Goal: Information Seeking & Learning: Learn about a topic

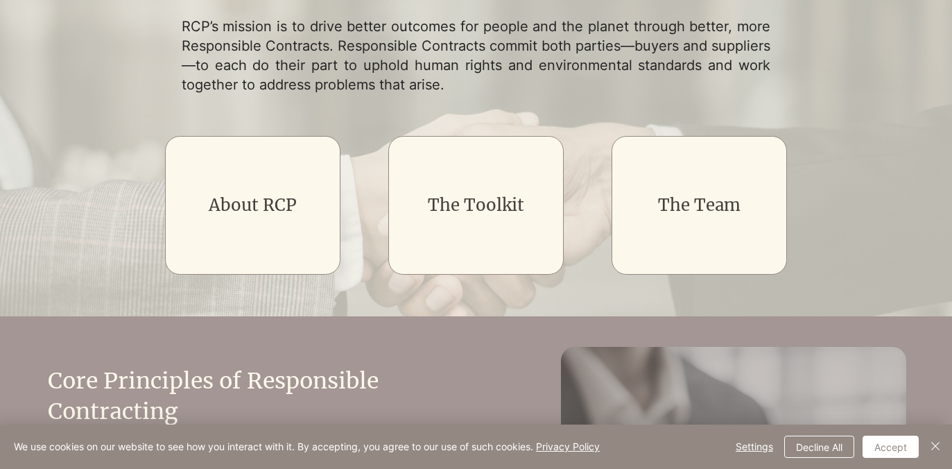
scroll to position [217, 0]
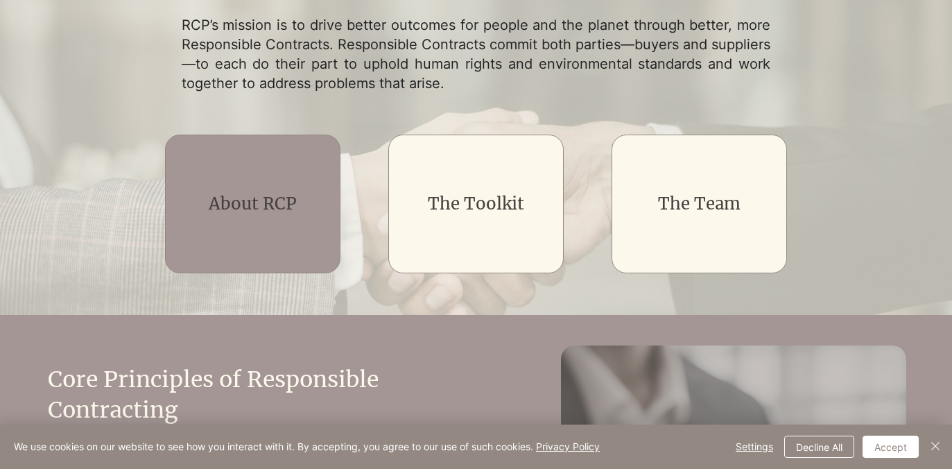
click at [313, 201] on h2 "About RCP" at bounding box center [252, 204] width 141 height 24
click at [257, 205] on link "About RCP" at bounding box center [253, 204] width 88 height 22
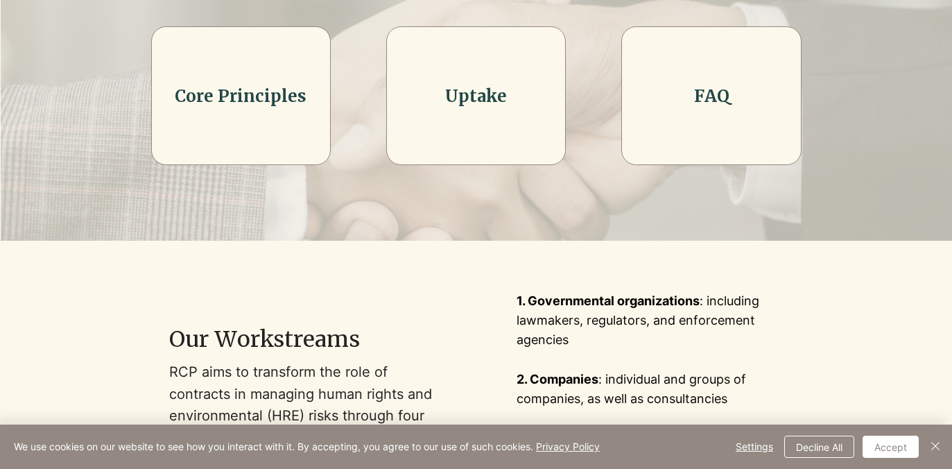
scroll to position [513, 0]
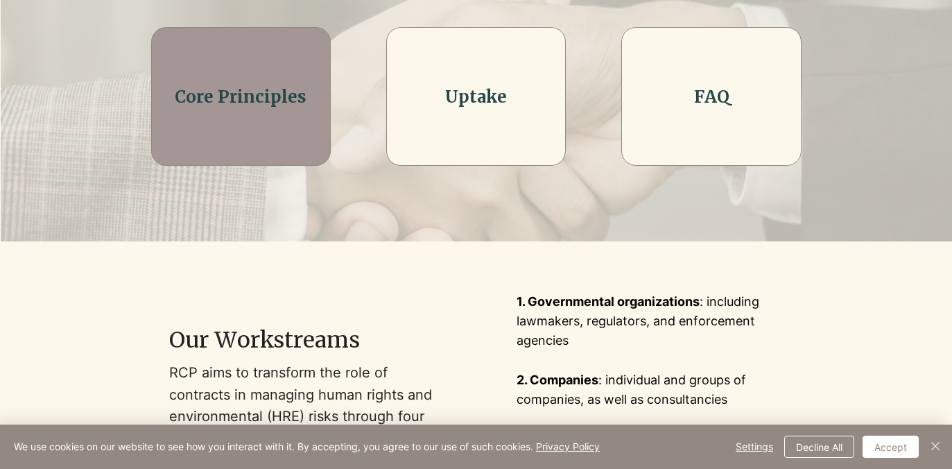
click at [255, 85] on div at bounding box center [241, 96] width 180 height 139
click at [257, 112] on div at bounding box center [241, 96] width 180 height 139
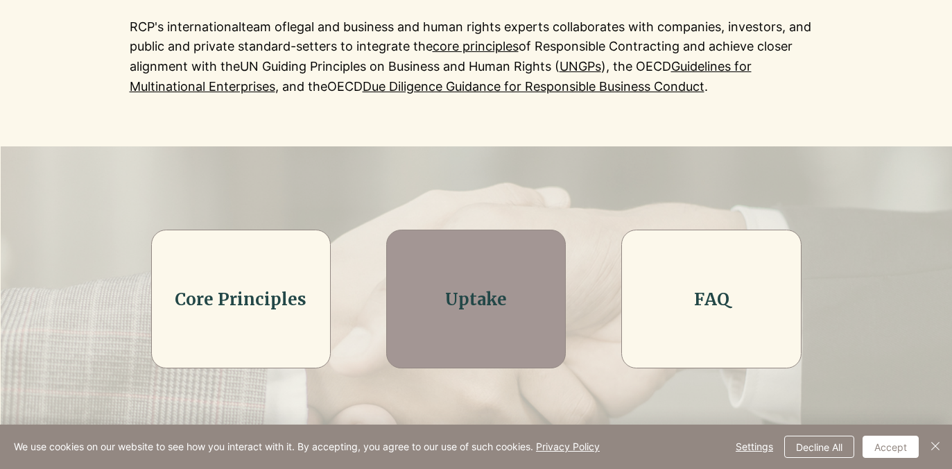
scroll to position [305, 0]
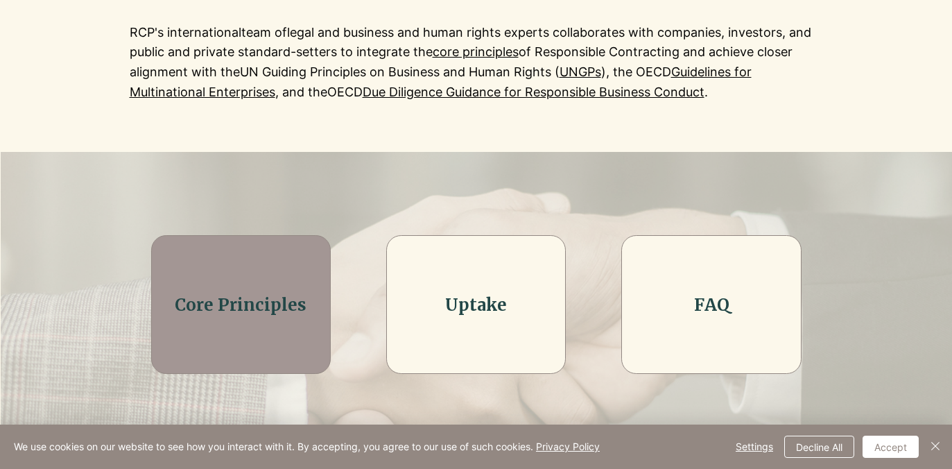
click at [277, 303] on link "Core Principles" at bounding box center [241, 305] width 132 height 22
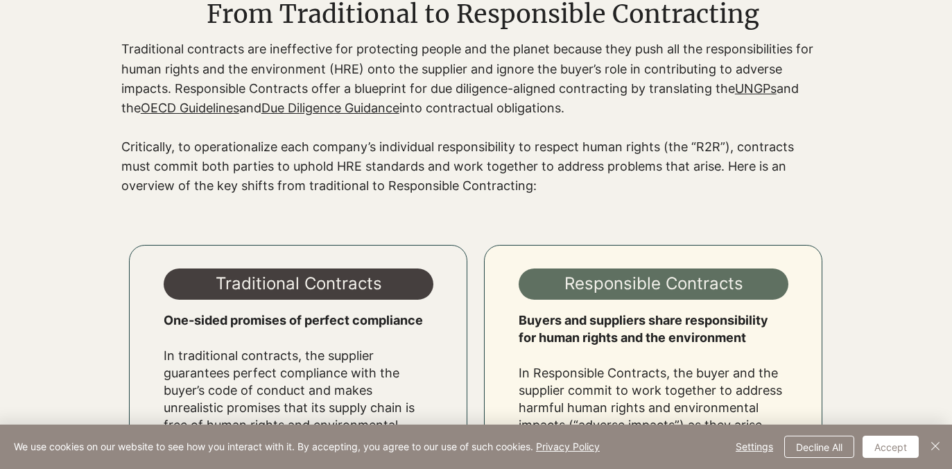
scroll to position [1084, 0]
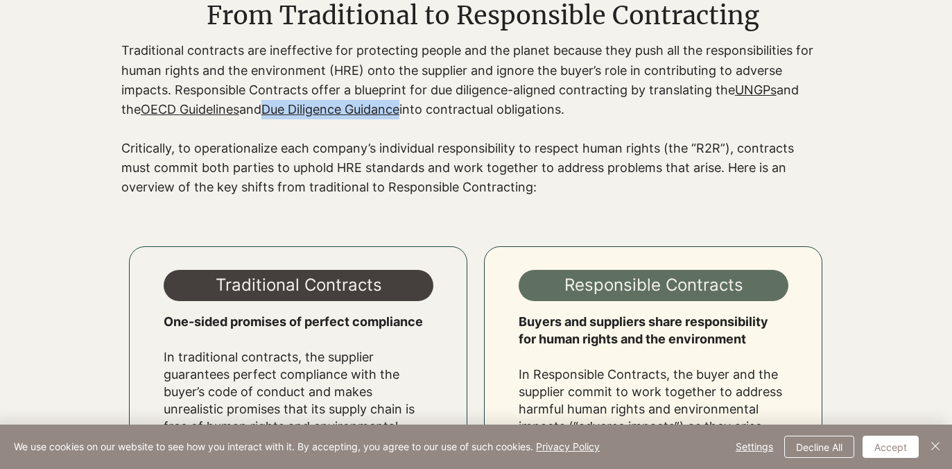
click at [265, 153] on p "Critically, to operationalize each company’s individual responsibility to respe…" at bounding box center [468, 168] width 694 height 58
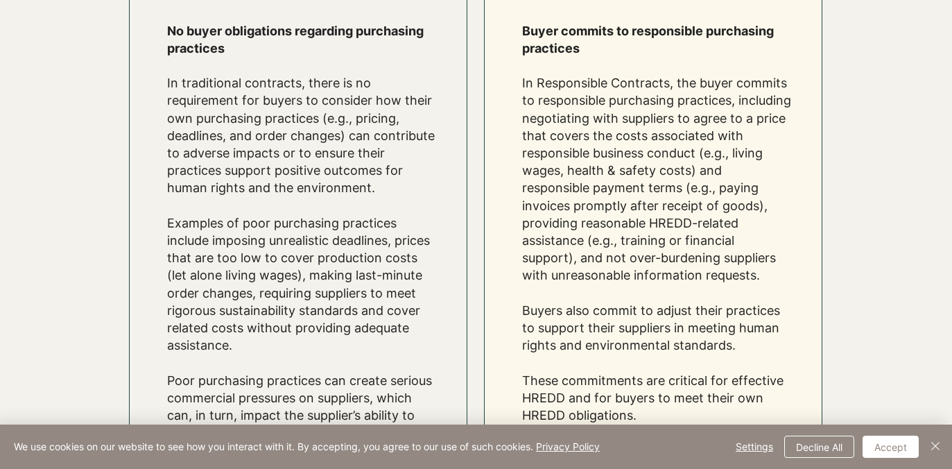
scroll to position [1776, 0]
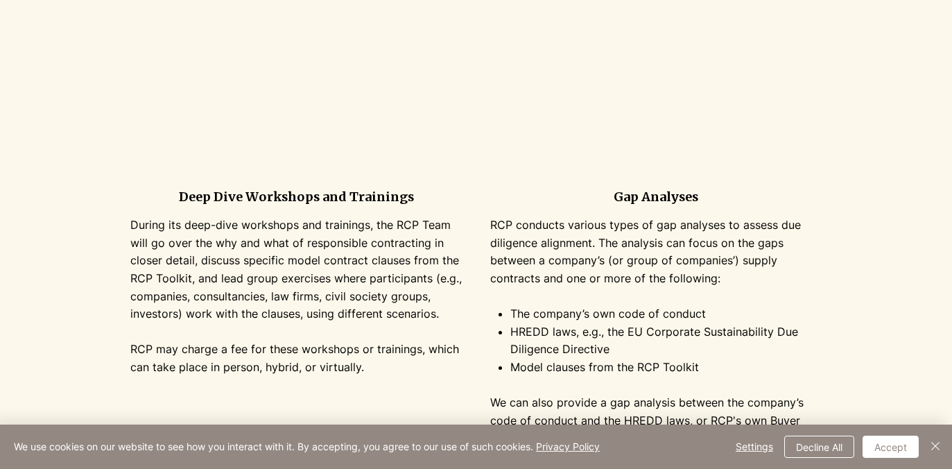
scroll to position [305, 0]
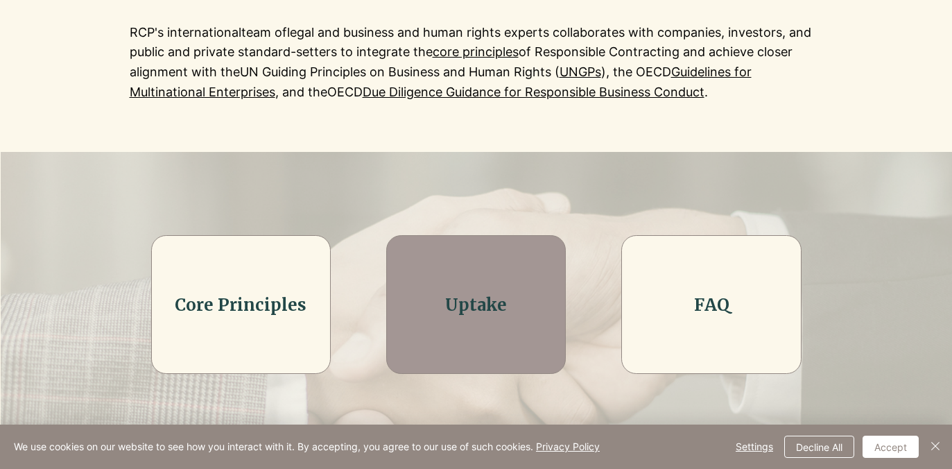
click at [470, 279] on div at bounding box center [476, 304] width 180 height 139
click at [474, 312] on link "Uptake" at bounding box center [476, 305] width 62 height 22
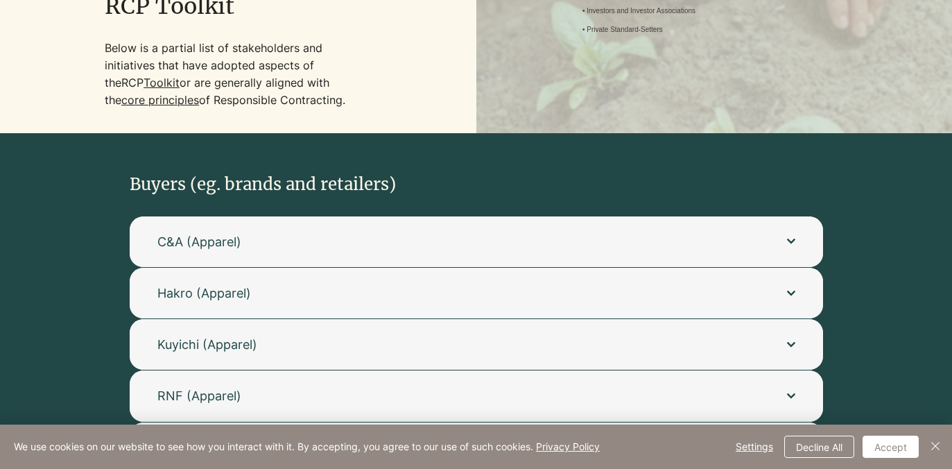
scroll to position [292, 0]
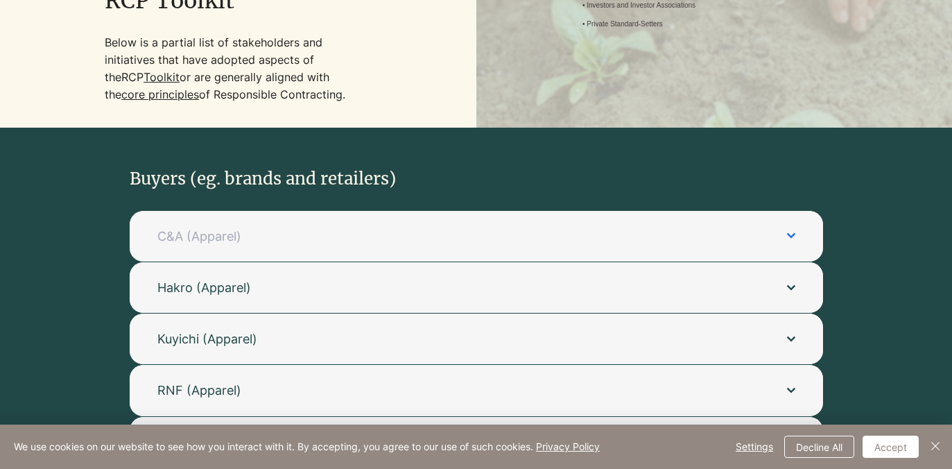
click at [334, 236] on span "C&A (Apparel)" at bounding box center [458, 236] width 602 height 17
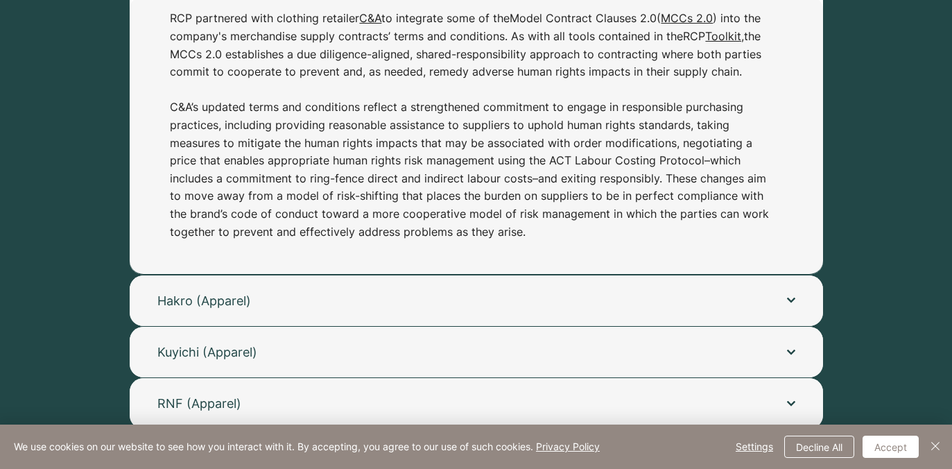
scroll to position [558, 0]
drag, startPoint x: 550, startPoint y: 163, endPoint x: 703, endPoint y: 158, distance: 152.7
click at [703, 158] on p "RCP partnered with clothing retailer C&A to integrate some of the Model Contrac…" at bounding box center [469, 124] width 599 height 231
copy p "ACT Labour Costing Protocol"
click at [556, 112] on p "RCP partnered with clothing retailer C&A to integrate some of the Model Contrac…" at bounding box center [469, 124] width 599 height 231
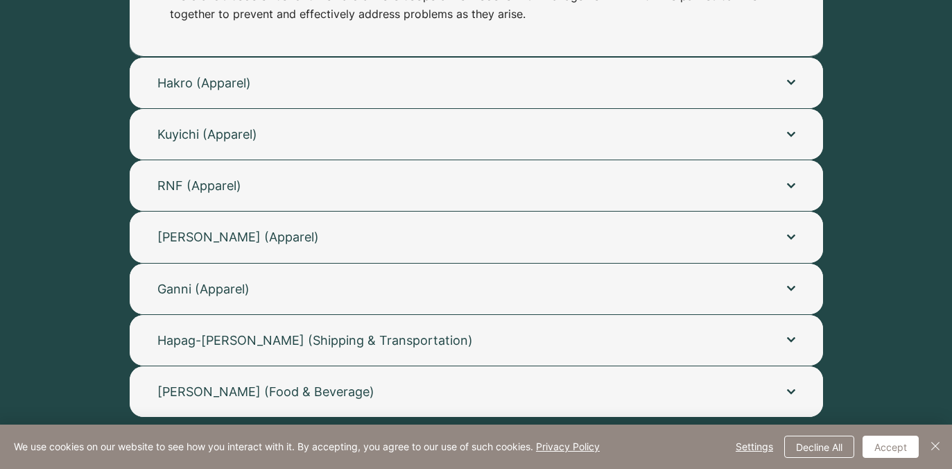
scroll to position [775, 0]
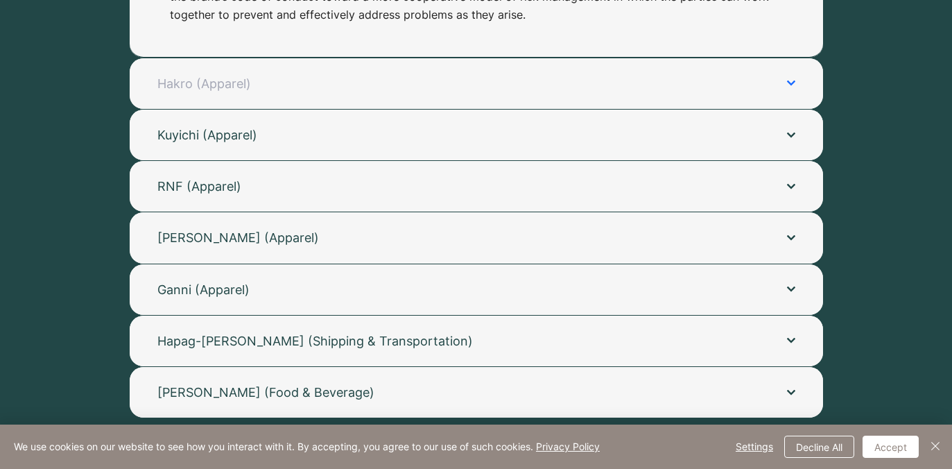
click at [546, 101] on button "Hakro (Apparel)" at bounding box center [477, 83] width 694 height 51
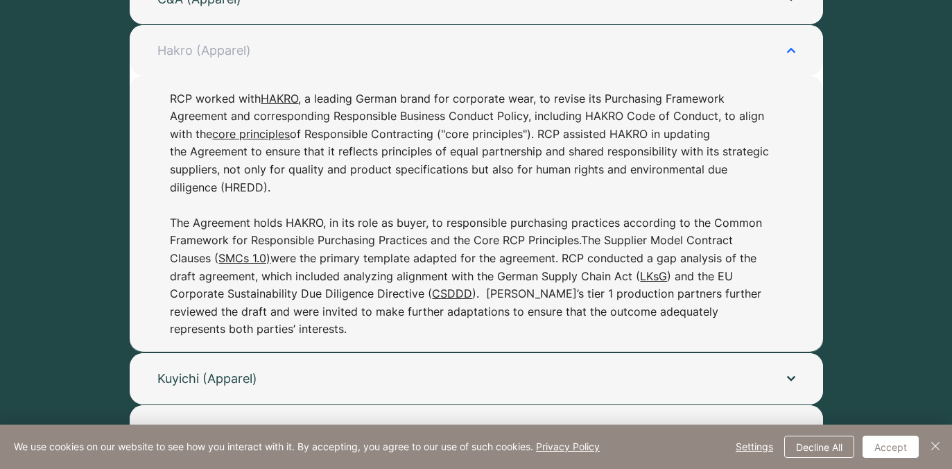
scroll to position [531, 0]
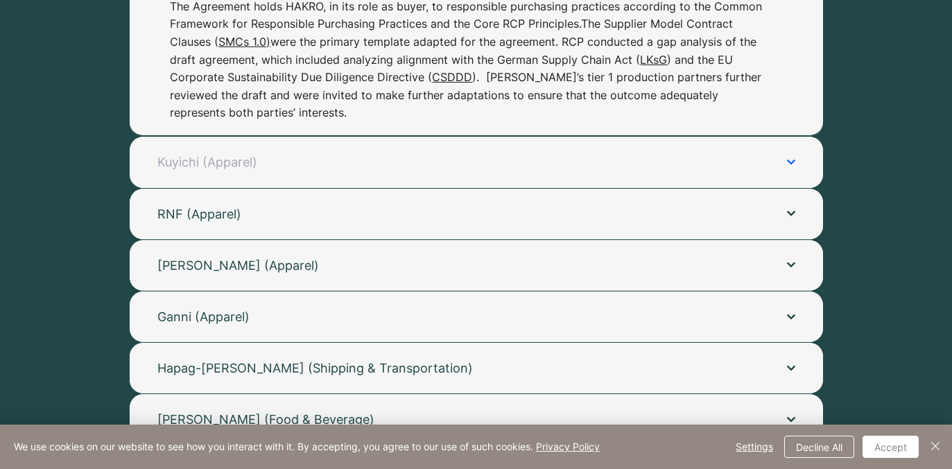
click at [529, 157] on span "Kuyichi (Apparel)" at bounding box center [458, 161] width 602 height 17
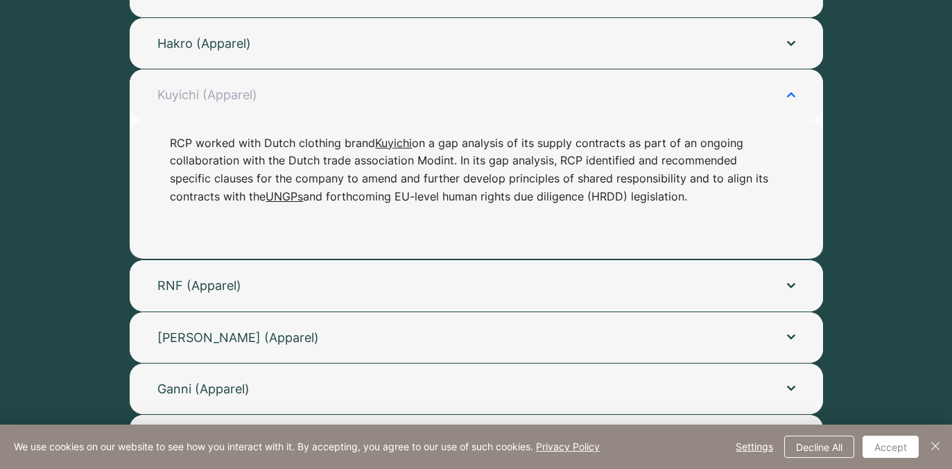
scroll to position [538, 0]
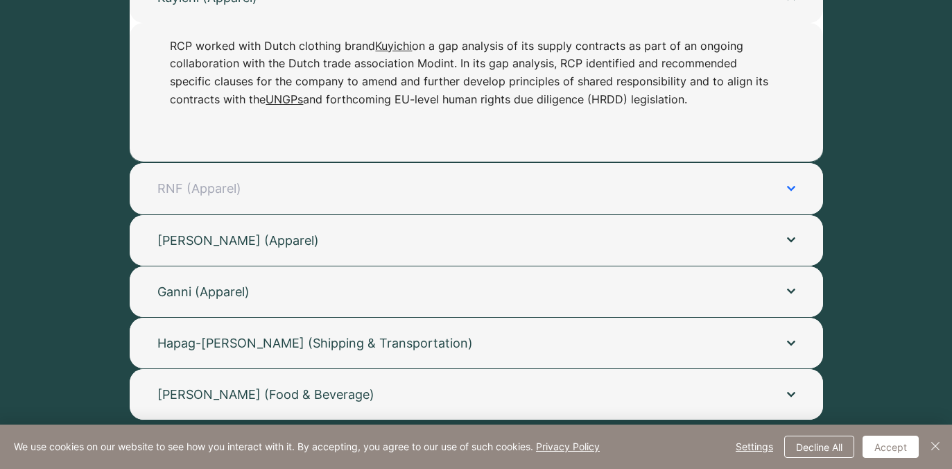
click at [521, 190] on span "RNF (Apparel)" at bounding box center [458, 188] width 602 height 17
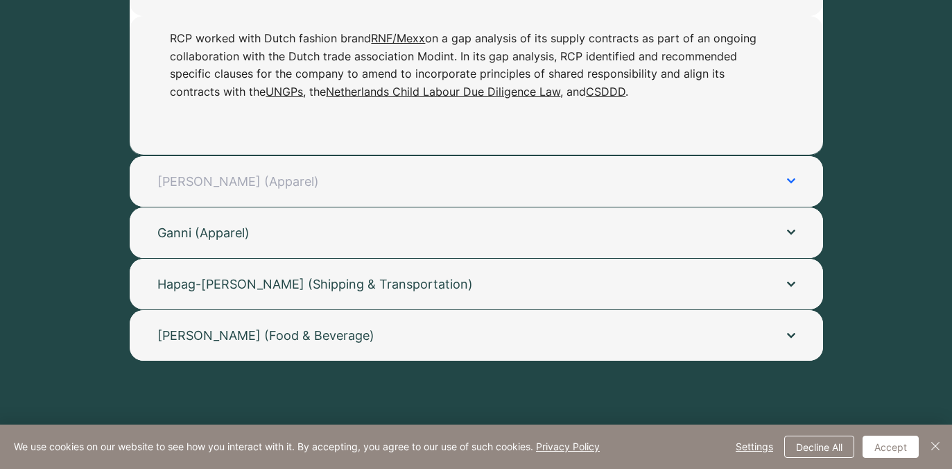
scroll to position [694, 0]
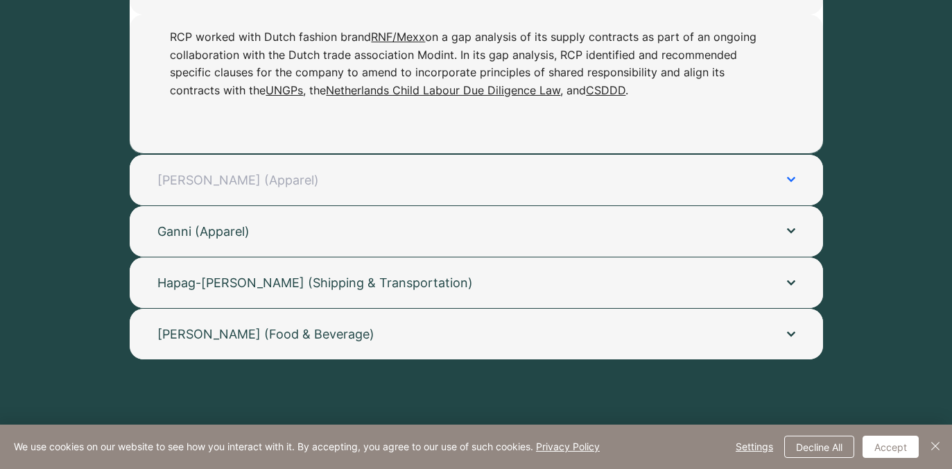
click at [522, 197] on button "Zeeman (Apparel)" at bounding box center [477, 180] width 694 height 51
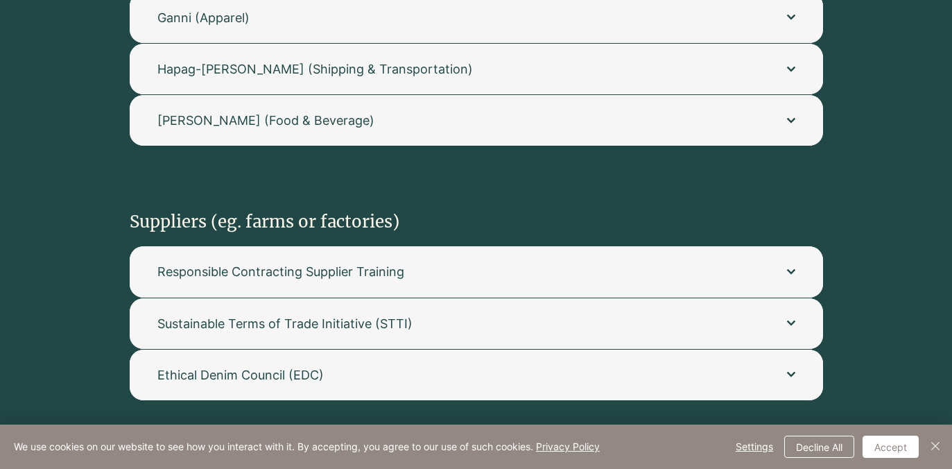
scroll to position [963, 0]
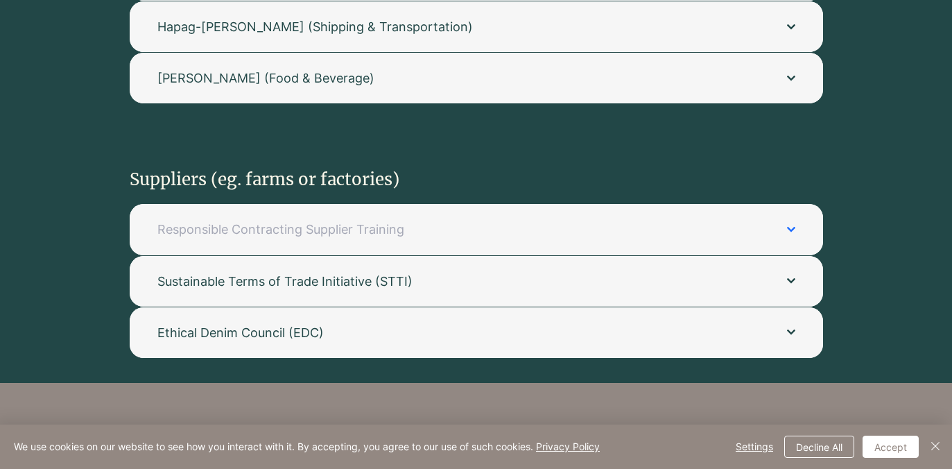
click at [522, 205] on button "Responsible Contracting Supplier Training" at bounding box center [477, 229] width 694 height 51
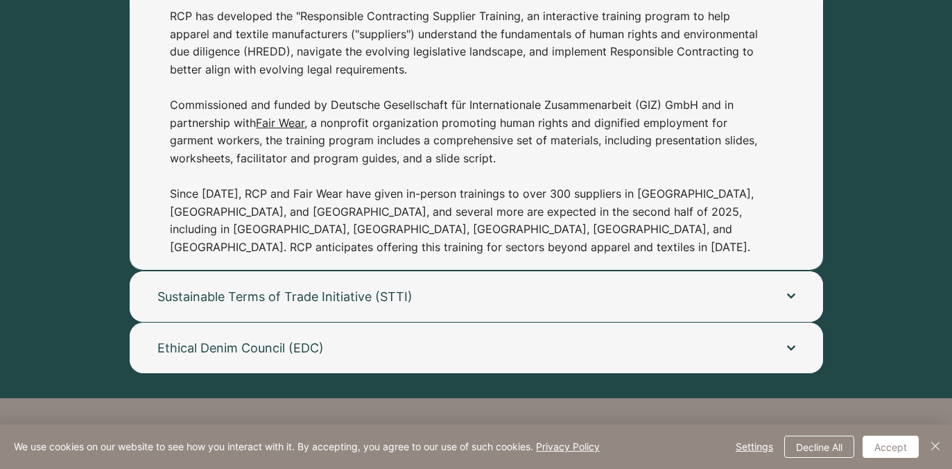
scroll to position [1226, 0]
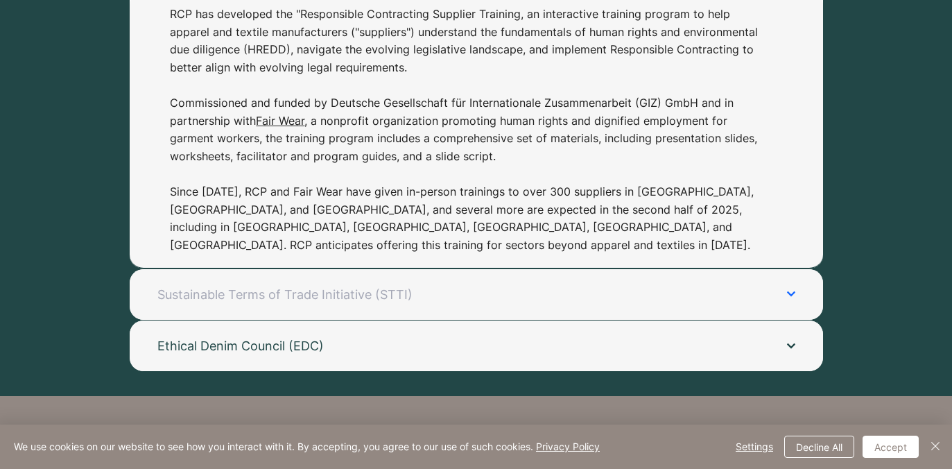
click at [515, 286] on span "Sustainable Terms of Trade Initiative (STTI)" at bounding box center [458, 294] width 602 height 17
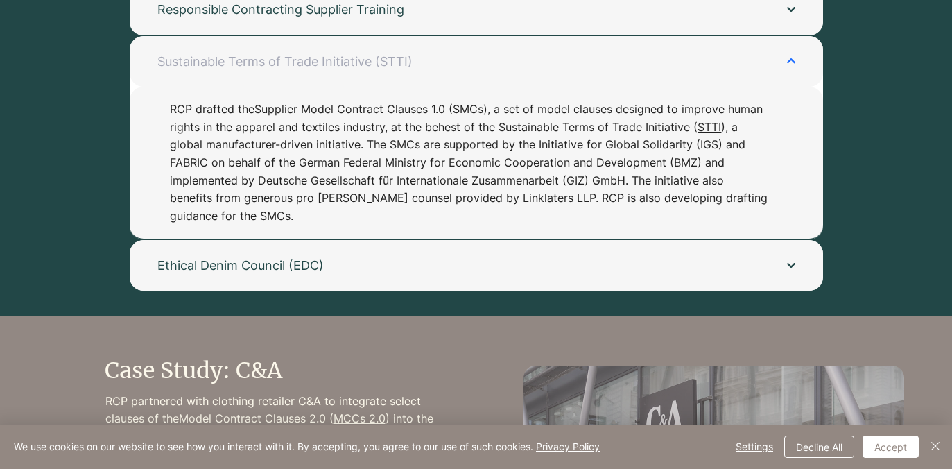
scroll to position [1185, 0]
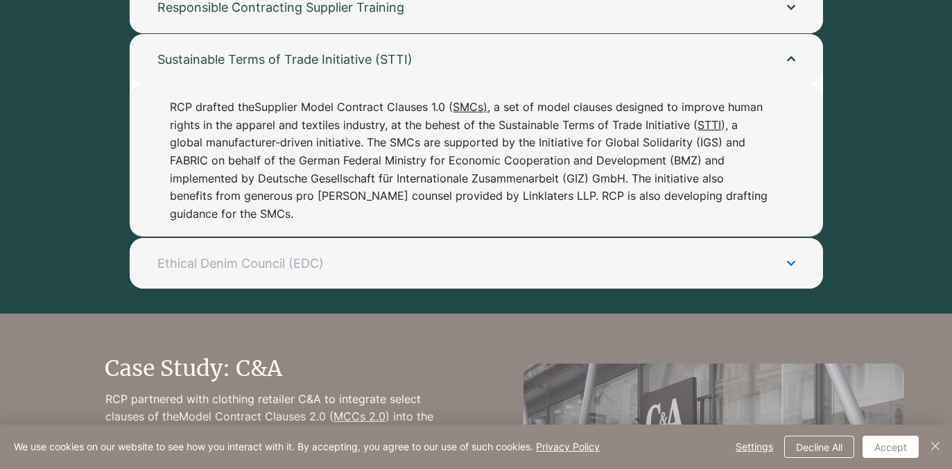
click at [515, 255] on span "Ethical Denim Council (EDC)" at bounding box center [458, 263] width 602 height 17
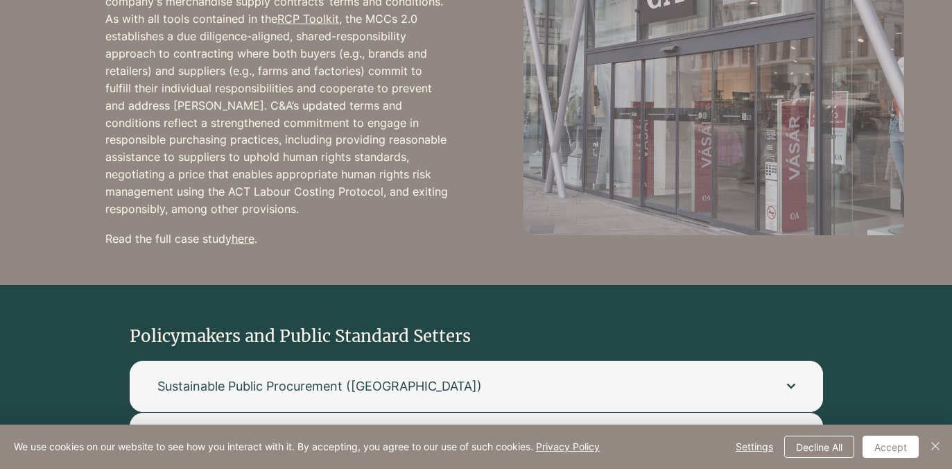
scroll to position [1587, 0]
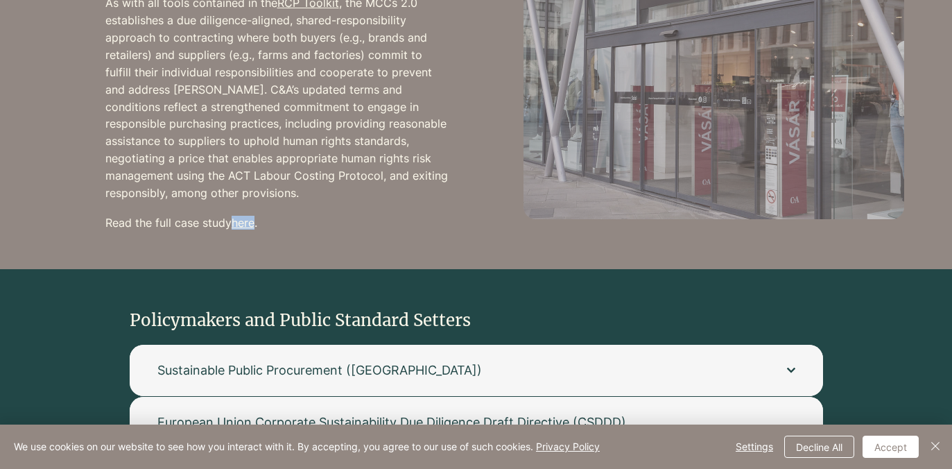
click at [325, 248] on div "main content" at bounding box center [277, 67] width 345 height 404
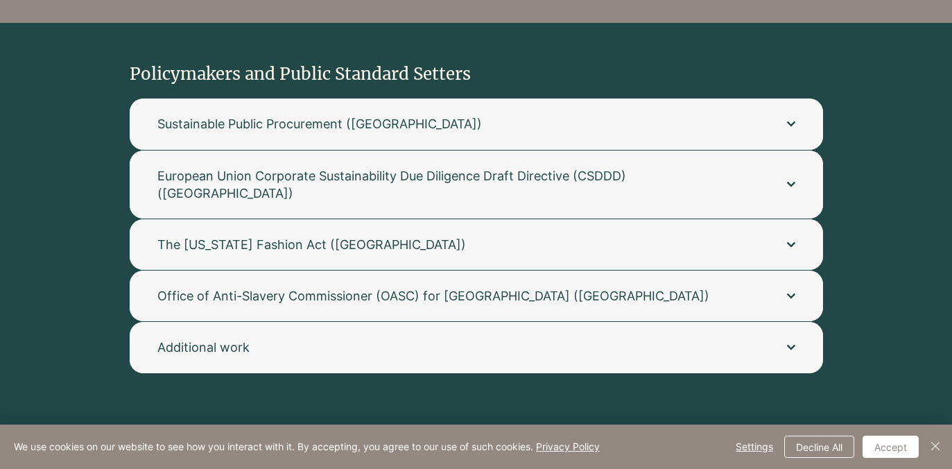
scroll to position [1861, 0]
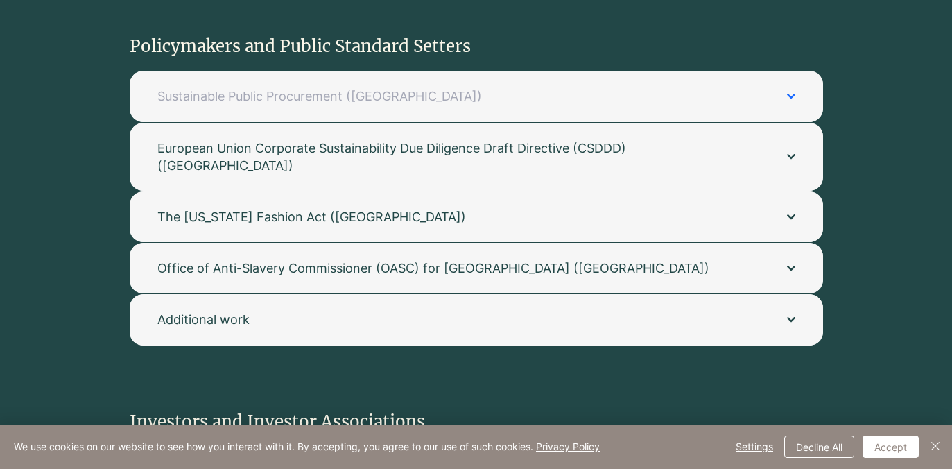
click at [323, 87] on span "Sustainable Public Procurement (Sweden)" at bounding box center [458, 95] width 602 height 17
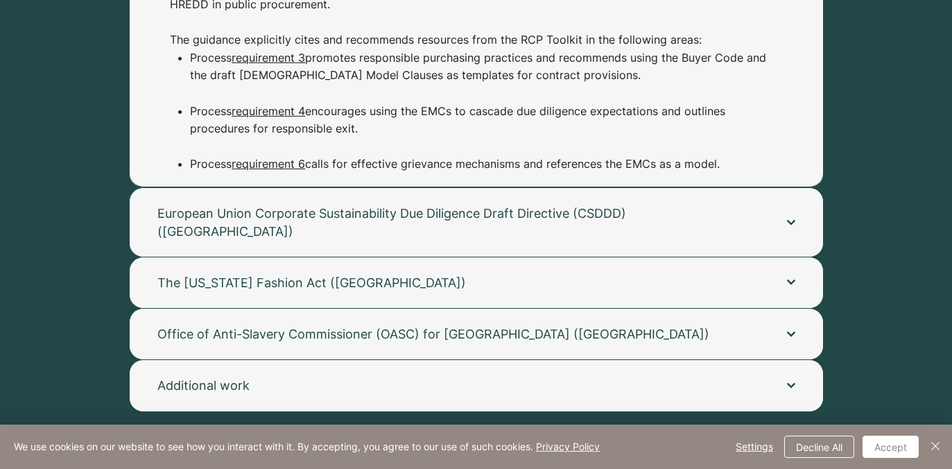
scroll to position [2091, 0]
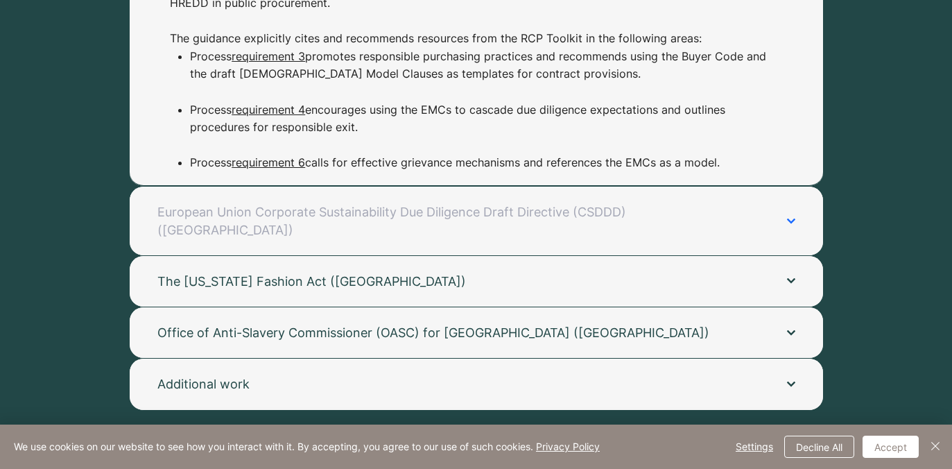
click at [355, 187] on button "European Union Corporate Sustainability Due Diligence Draft Directive (CSDDD) (…" at bounding box center [477, 221] width 694 height 68
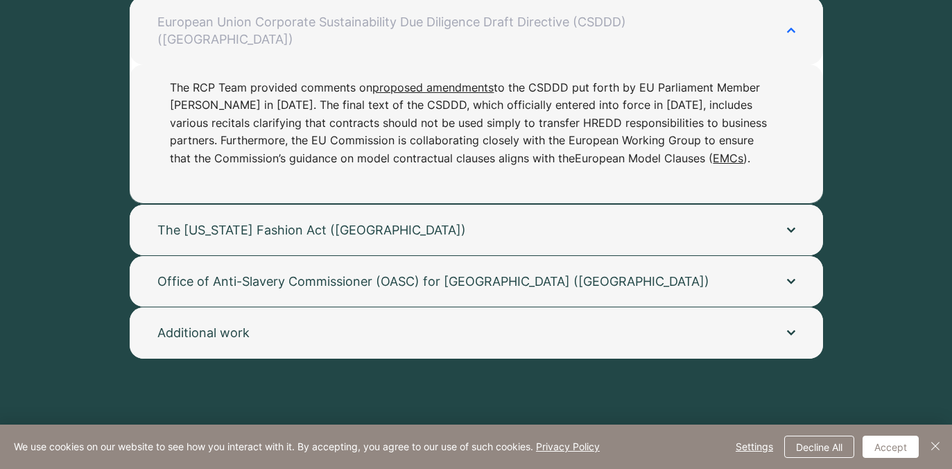
scroll to position [1971, 0]
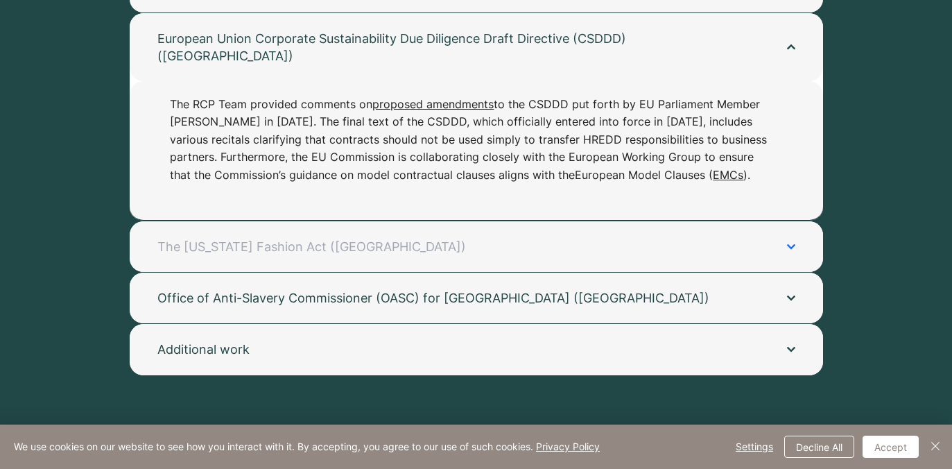
click at [357, 238] on span "The New York Fashion Act (US)" at bounding box center [458, 246] width 602 height 17
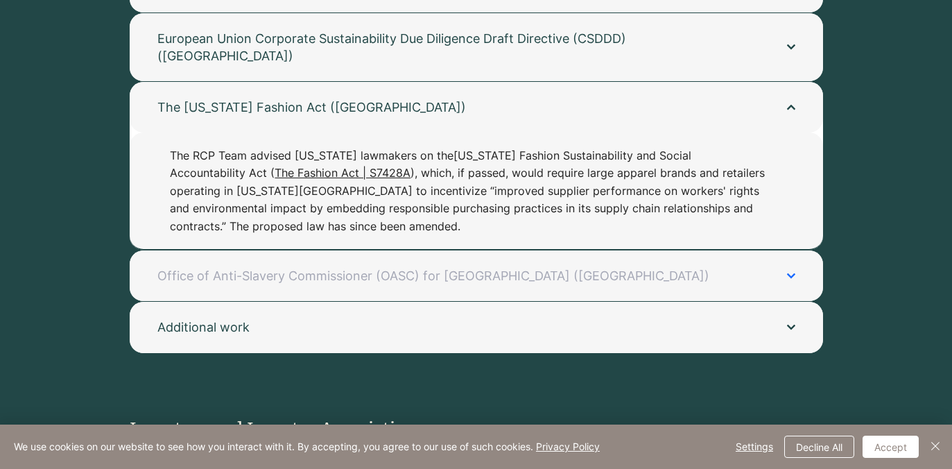
click at [362, 250] on button "Office of Anti-Slavery Commissioner (OASC) for New South Wales (Australia)" at bounding box center [477, 275] width 694 height 51
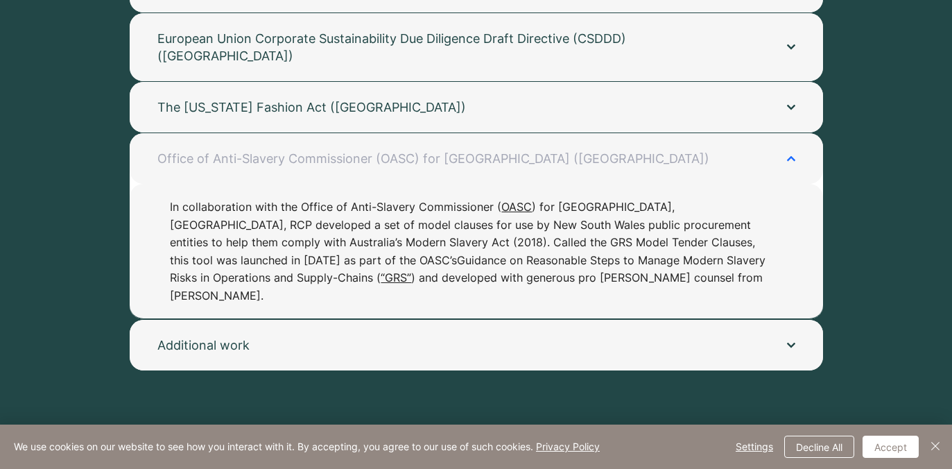
scroll to position [1967, 0]
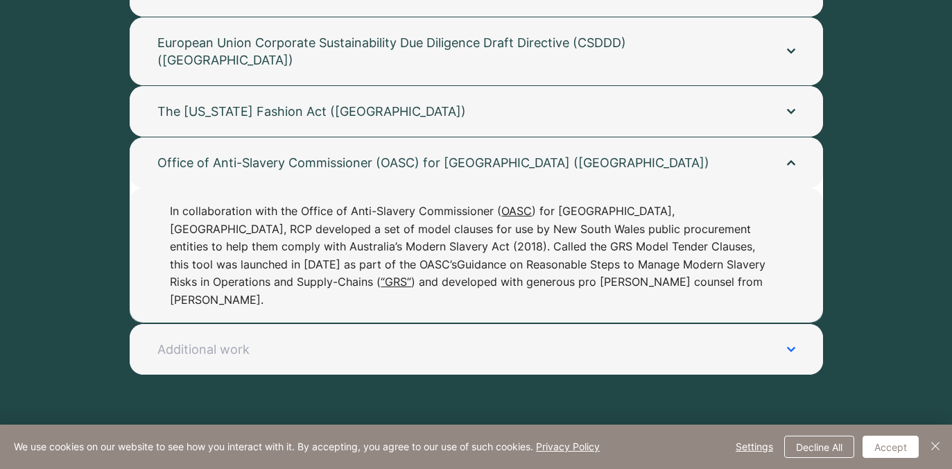
click at [370, 341] on span "Additional work" at bounding box center [458, 349] width 602 height 17
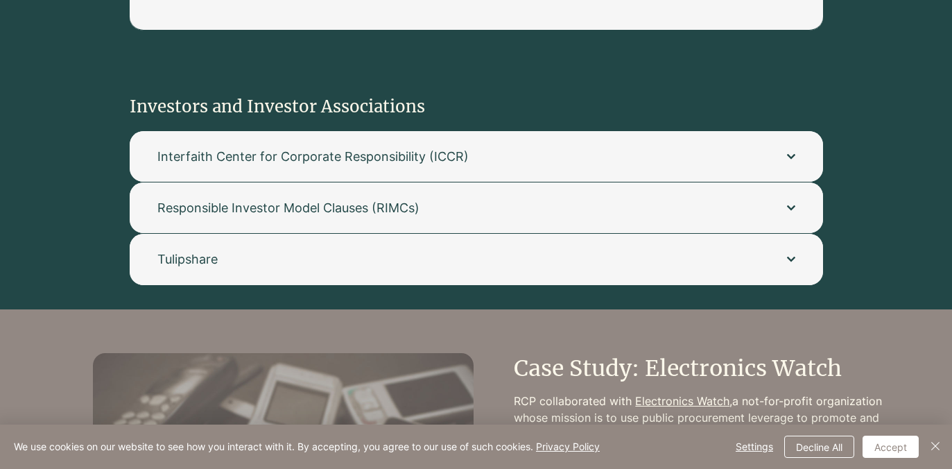
scroll to position [2298, 0]
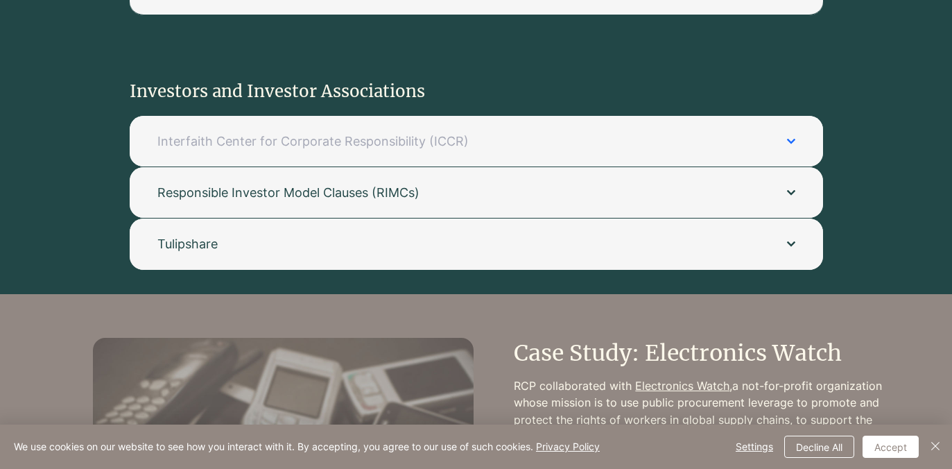
click at [382, 116] on button "Interfaith Center for Corporate Responsibility (ICCR)" at bounding box center [477, 141] width 694 height 51
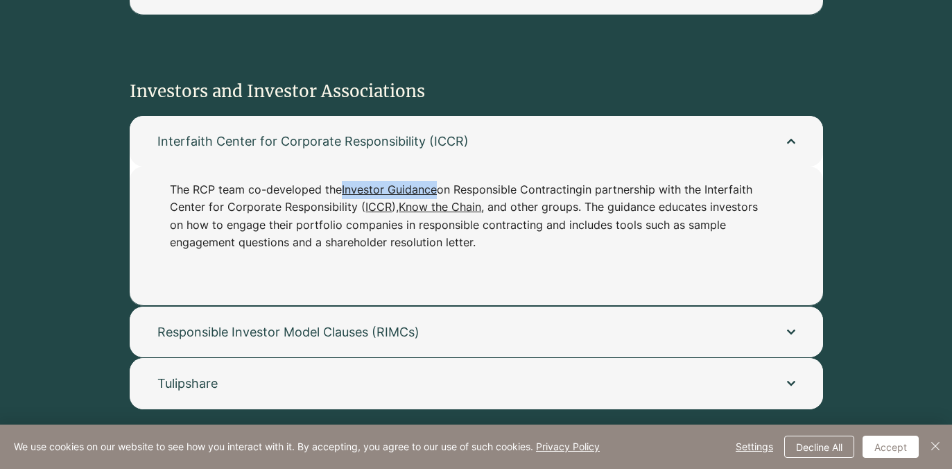
click at [511, 181] on p "The RCP team co-developed the Investor Guidance on Responsible Contracting in p…" at bounding box center [469, 216] width 599 height 71
click at [465, 323] on span "Responsible Investor Model Clauses (RIMCs)" at bounding box center [458, 331] width 602 height 17
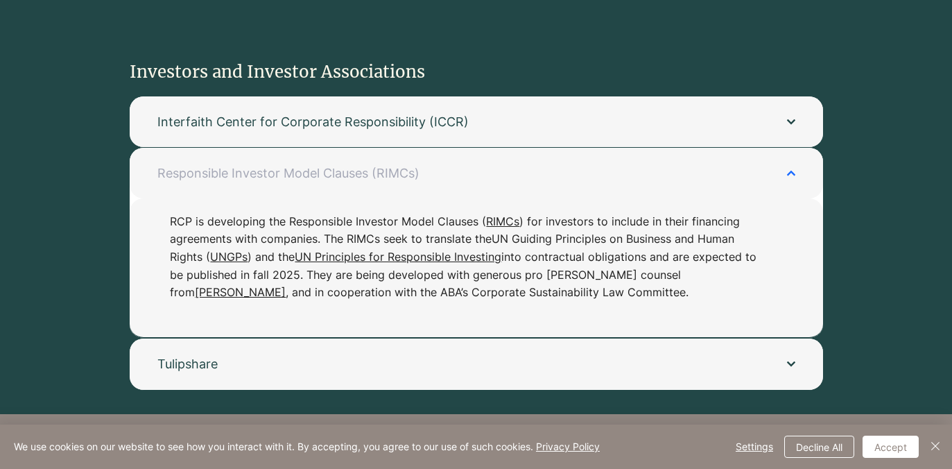
scroll to position [2319, 0]
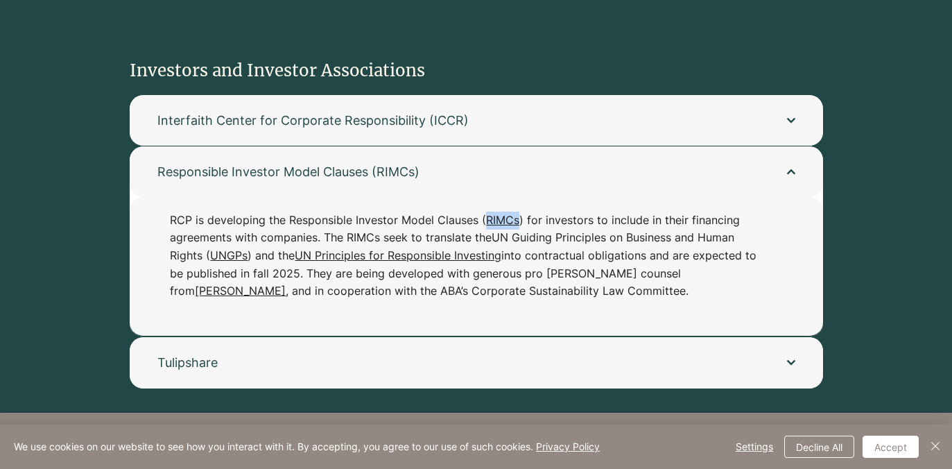
click at [544, 212] on p "RCP is developing the Responsible Investor Model Clauses ( RIMCs ) for investor…" at bounding box center [469, 256] width 599 height 89
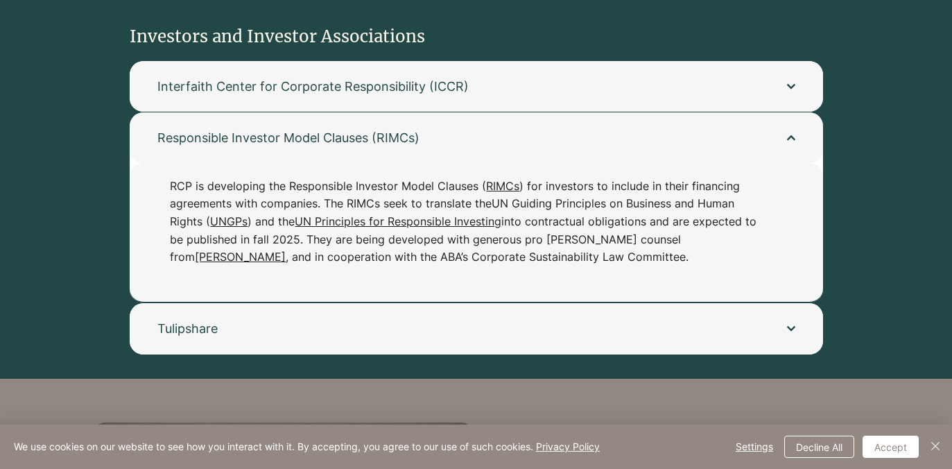
scroll to position [2360, 0]
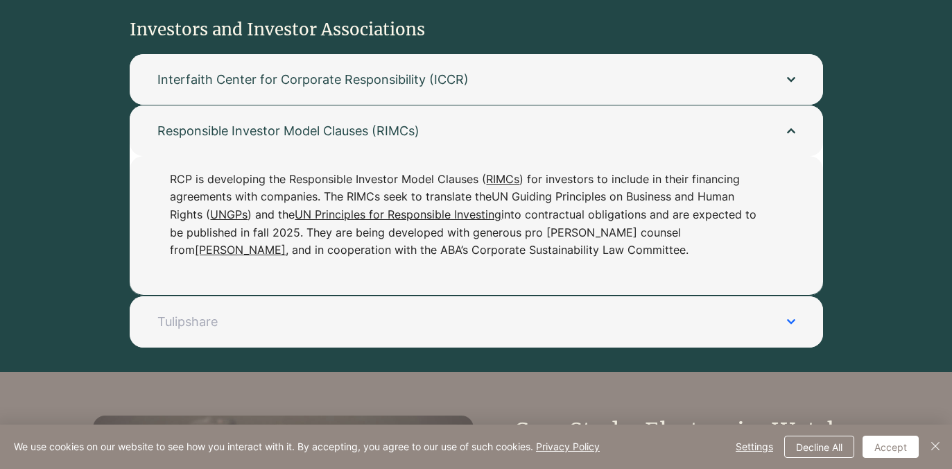
click at [526, 313] on span "Tulipshare" at bounding box center [458, 321] width 602 height 17
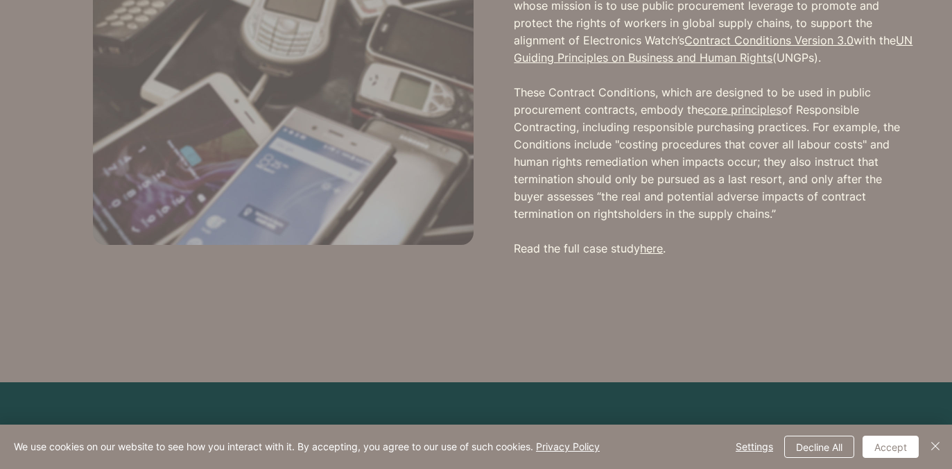
scroll to position [2829, 0]
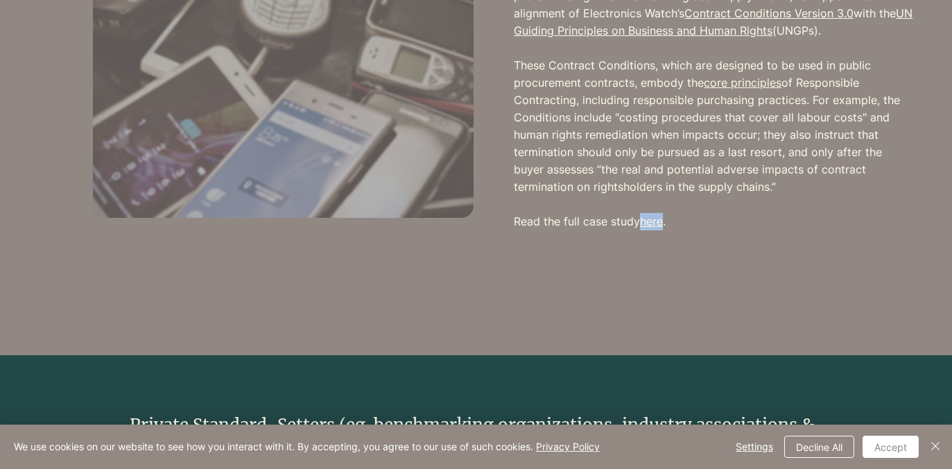
click at [591, 305] on div at bounding box center [476, 112] width 952 height 485
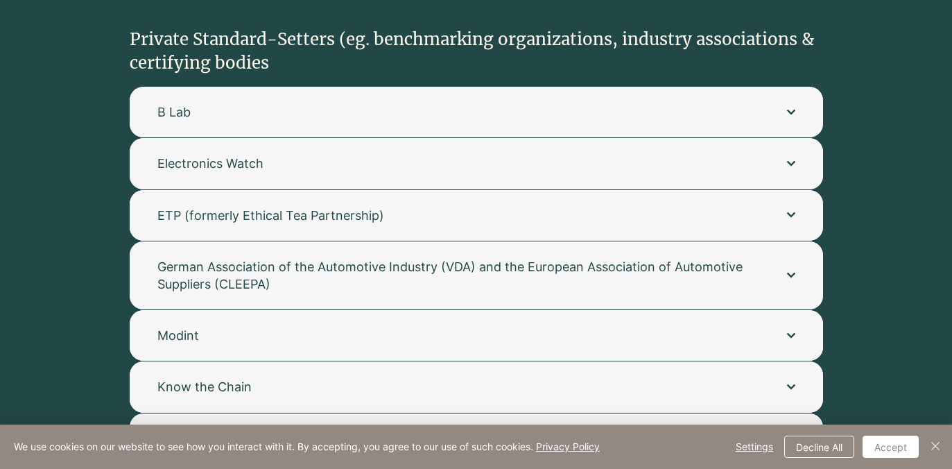
scroll to position [3200, 0]
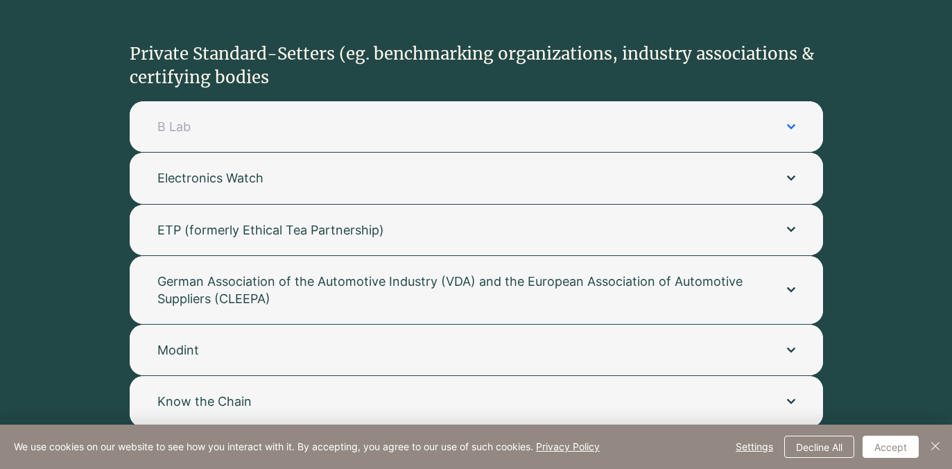
click at [479, 118] on span "B Lab" at bounding box center [458, 126] width 602 height 17
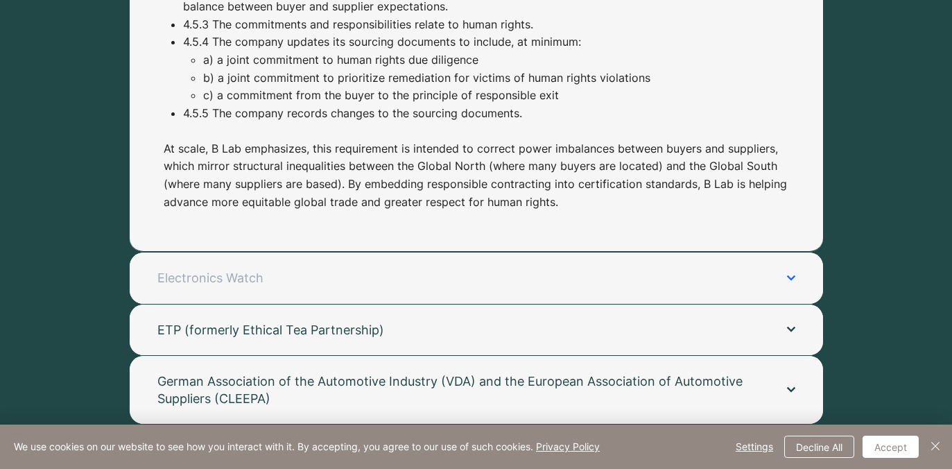
scroll to position [3812, 0]
click at [474, 268] on span "Electronics Watch" at bounding box center [458, 276] width 602 height 17
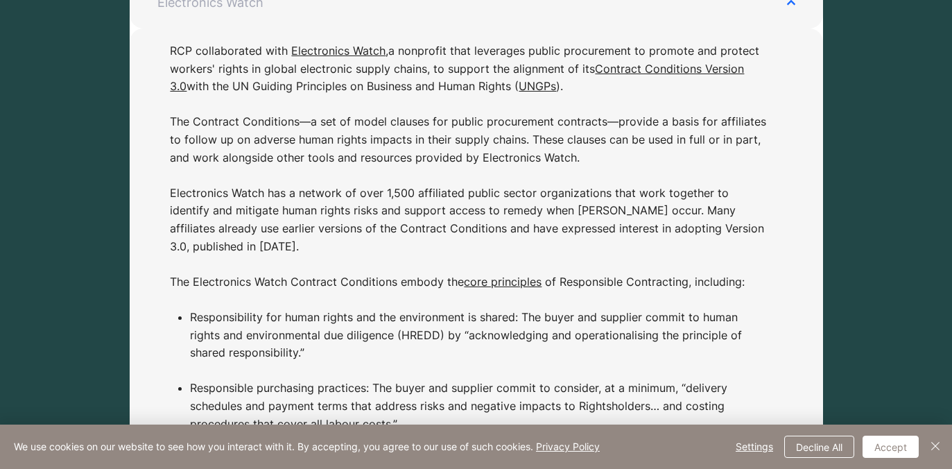
scroll to position [3376, 0]
click at [593, 104] on p "RCP collaborated with Electronics Watch , a nonprofit that leverages public pro…" at bounding box center [469, 166] width 599 height 248
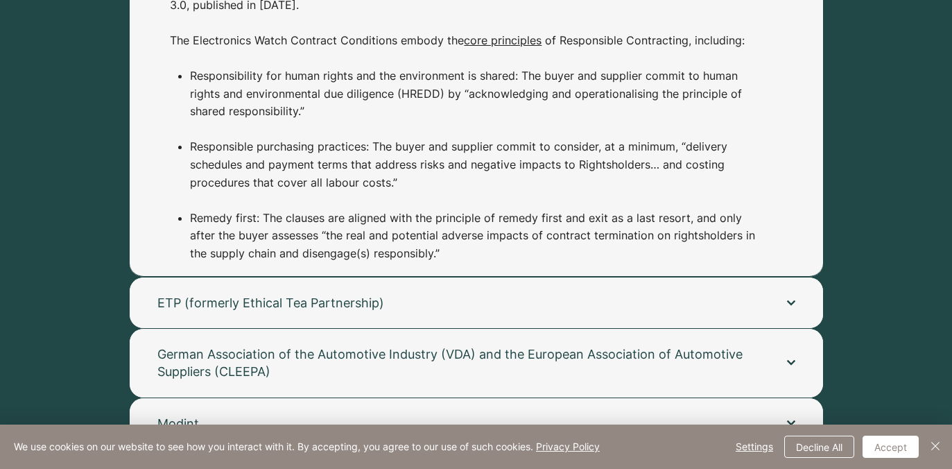
scroll to position [3618, 0]
click at [543, 293] on span "ETP (formerly Ethical Tea Partnership)" at bounding box center [458, 301] width 602 height 17
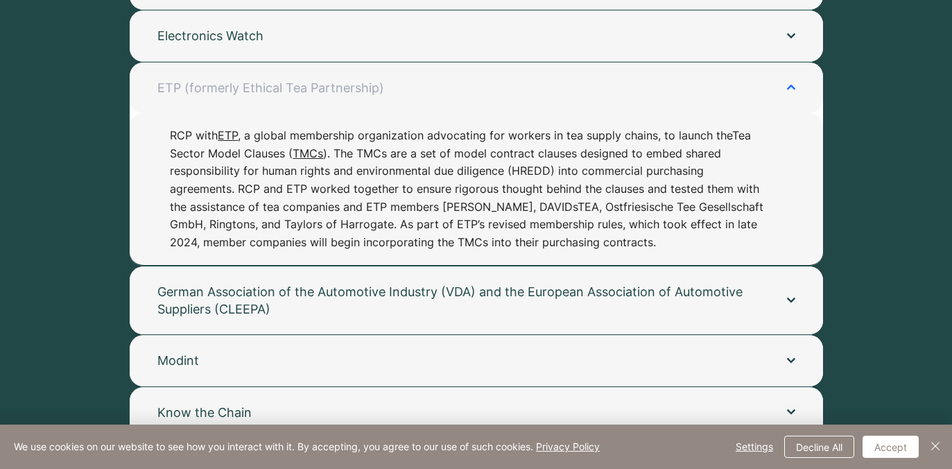
scroll to position [3341, 0]
click at [535, 185] on p "RCP with ETP , a global membership organization advocating for workers in tea s…" at bounding box center [469, 190] width 599 height 124
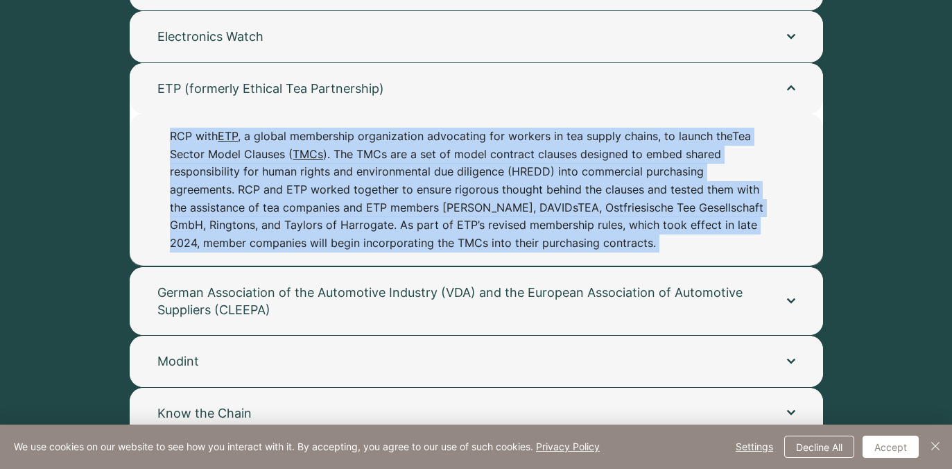
click at [535, 185] on p "RCP with ETP , a global membership organization advocating for workers in tea s…" at bounding box center [469, 190] width 599 height 124
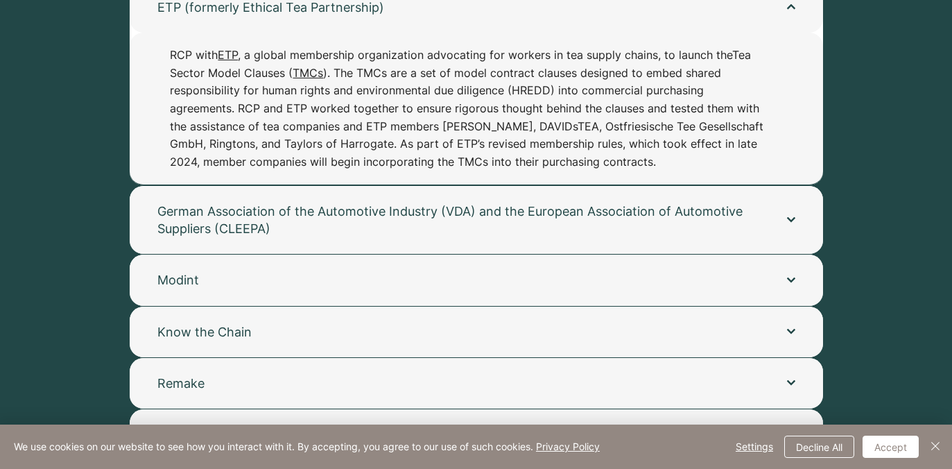
scroll to position [3425, 0]
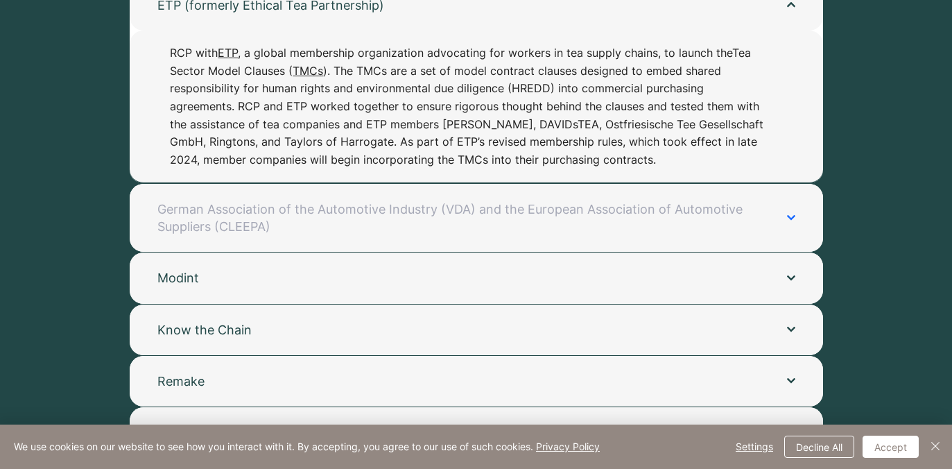
click at [538, 200] on span "German Association of the Automotive Industry (VDA) and the European Associatio…" at bounding box center [458, 217] width 602 height 35
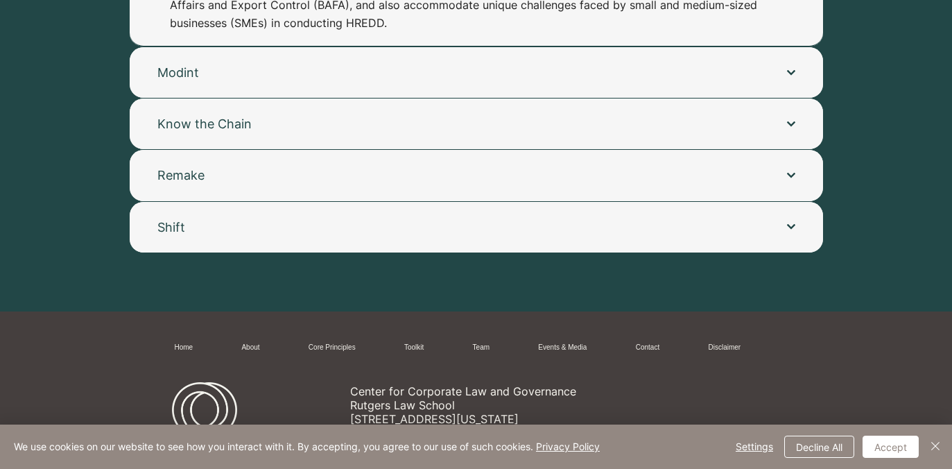
scroll to position [3693, 0]
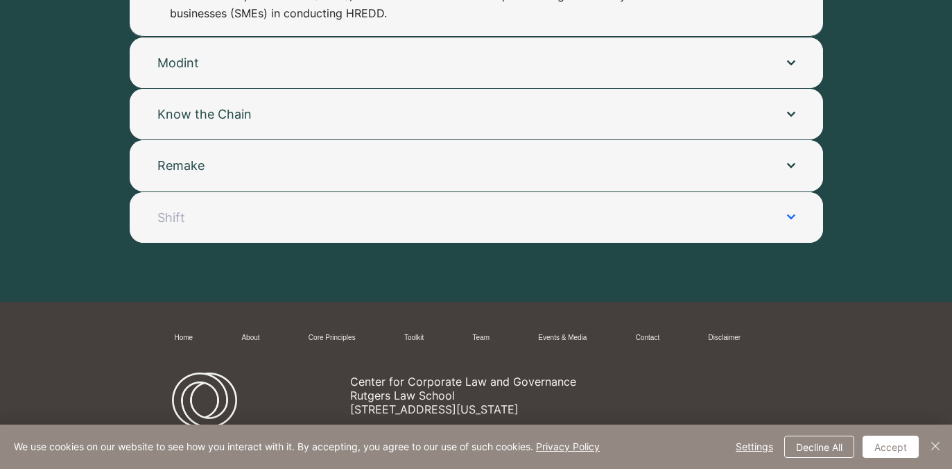
click at [282, 209] on span "Shift" at bounding box center [458, 217] width 602 height 17
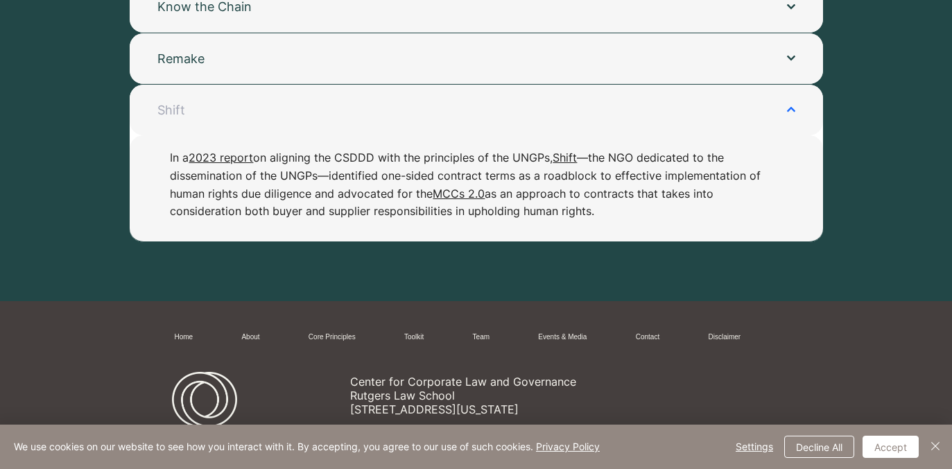
scroll to position [3595, 0]
click at [305, 85] on button "Shift" at bounding box center [477, 110] width 694 height 51
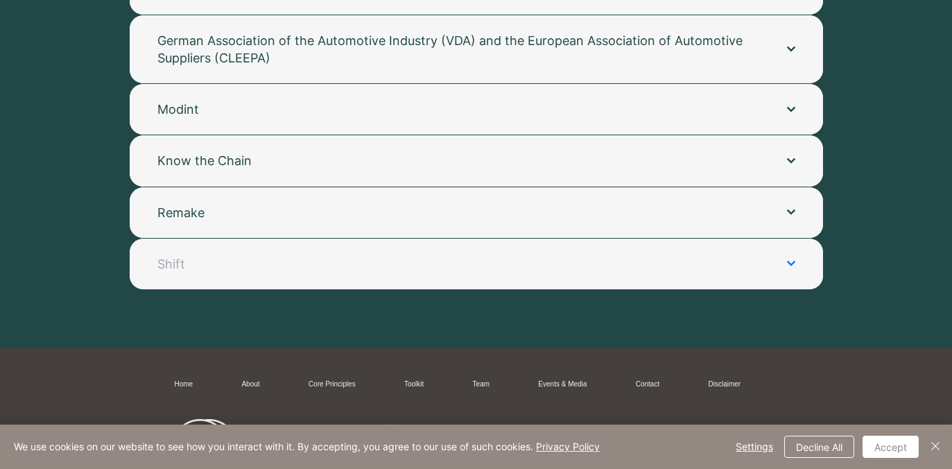
scroll to position [3427, 0]
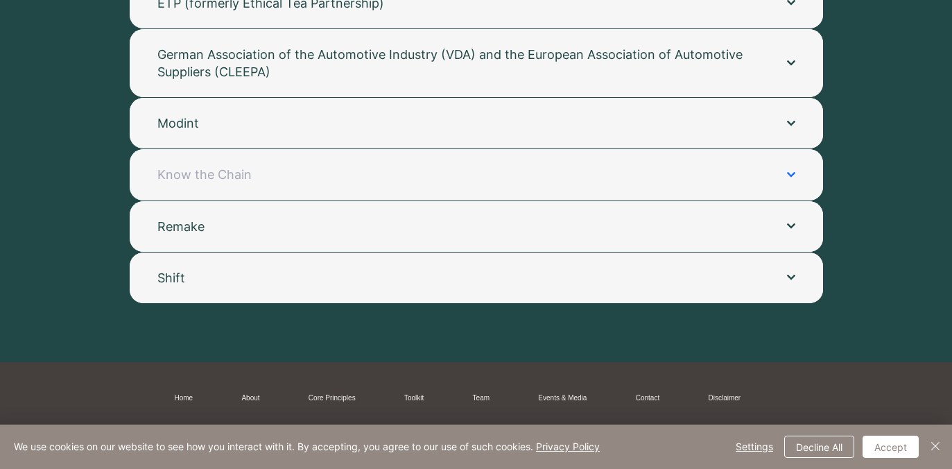
click at [284, 157] on button "Know the Chain" at bounding box center [477, 174] width 694 height 51
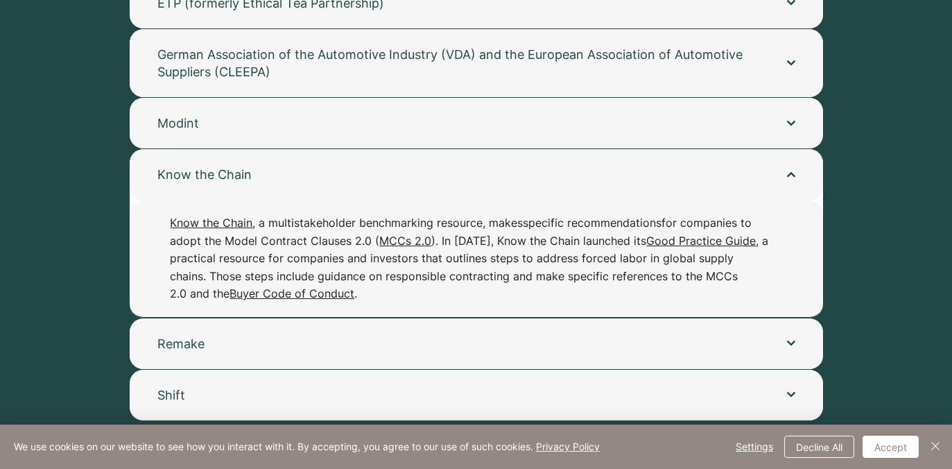
scroll to position [305, 0]
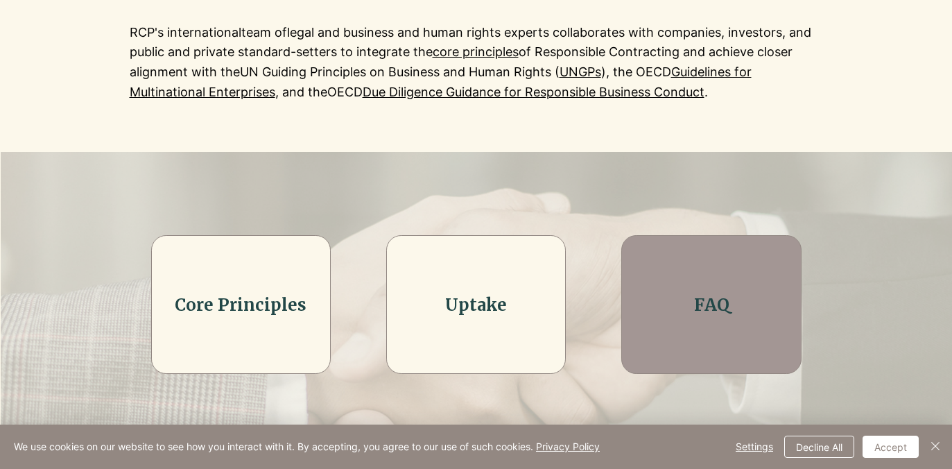
click at [731, 311] on h2 "FAQ" at bounding box center [712, 305] width 144 height 24
click at [714, 311] on link "FAQ" at bounding box center [711, 305] width 35 height 22
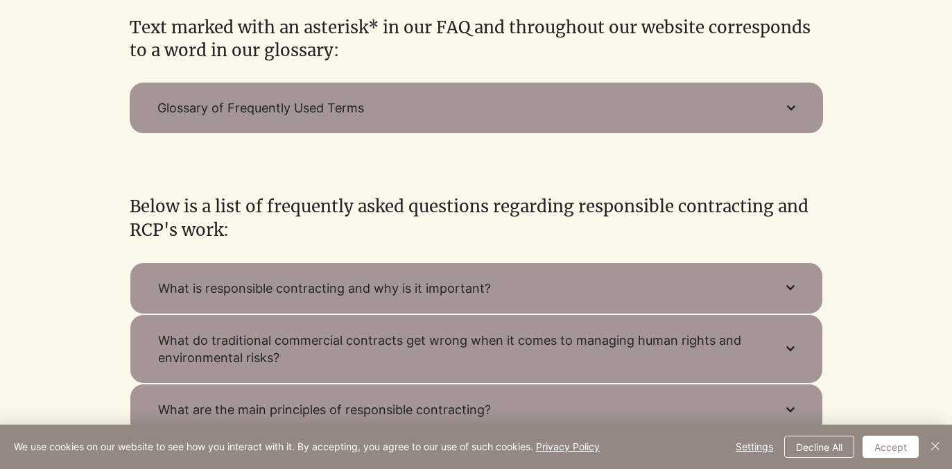
scroll to position [397, 0]
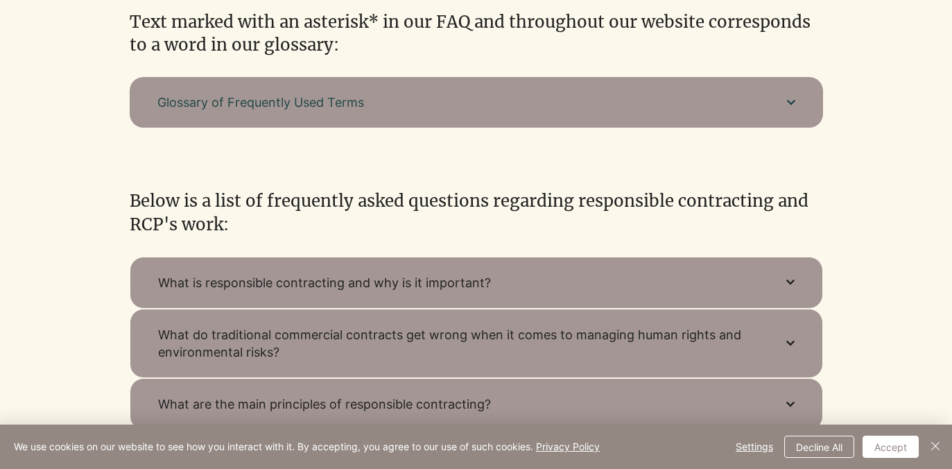
click at [760, 90] on button "Glossary of Frequently Used Terms" at bounding box center [477, 102] width 694 height 51
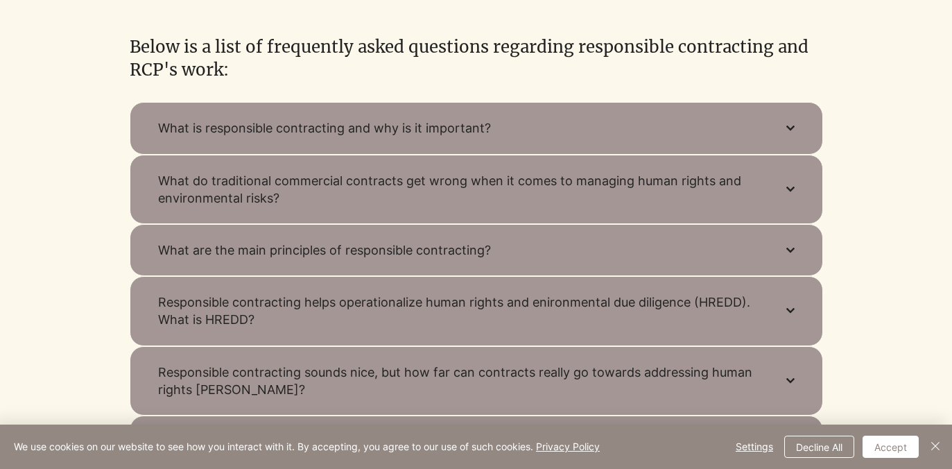
scroll to position [848, 0]
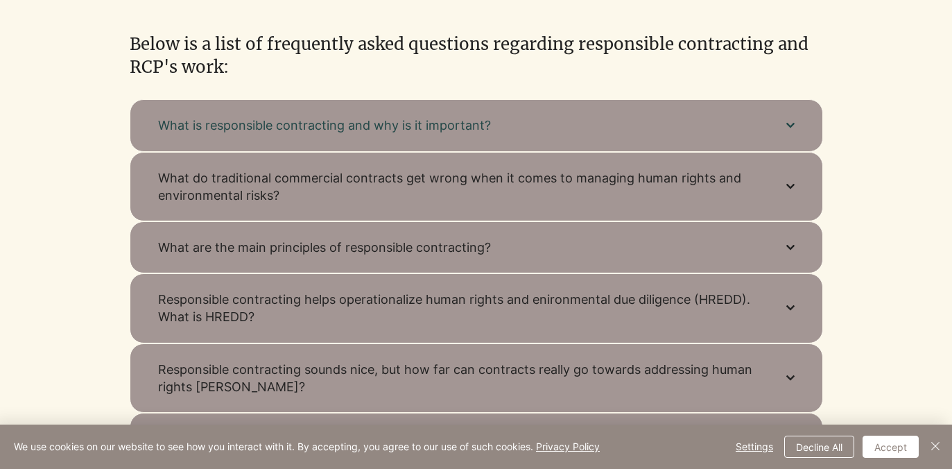
click at [727, 129] on span "What is responsible contracting and why is it important?" at bounding box center [458, 125] width 601 height 17
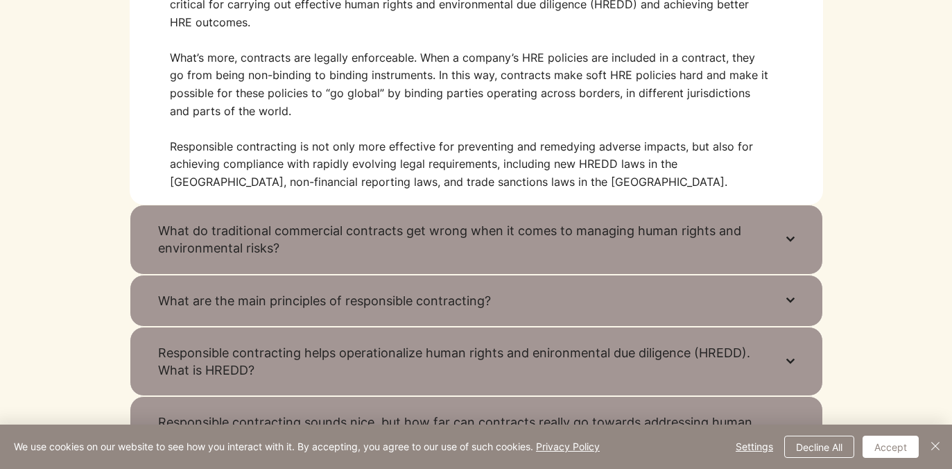
scroll to position [1114, 0]
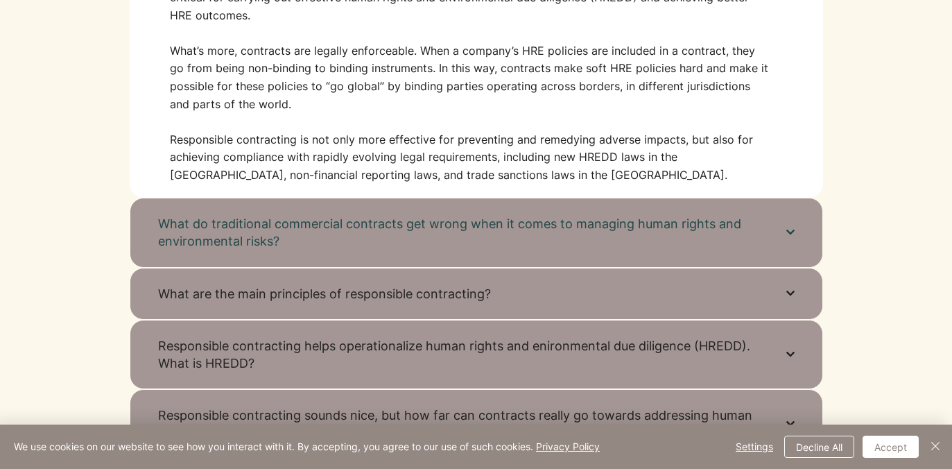
click at [609, 214] on button "What do traditional commercial contracts get wrong when it comes to managing hu…" at bounding box center [477, 232] width 694 height 69
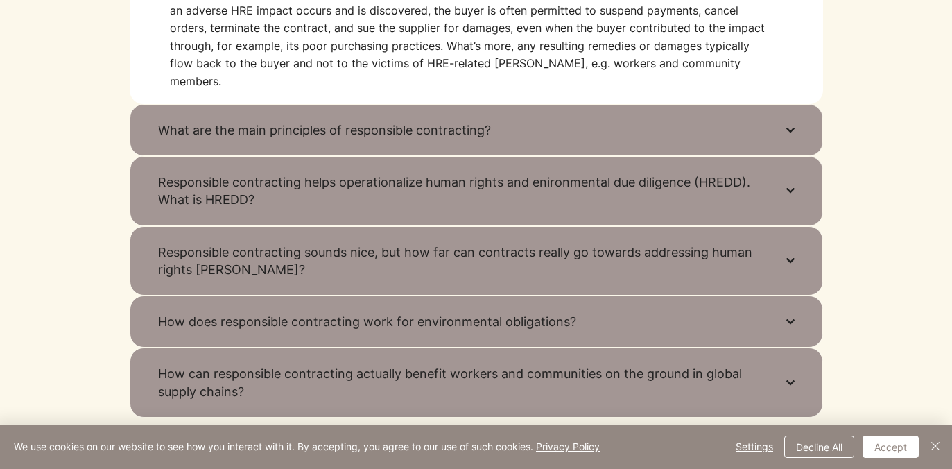
scroll to position [1385, 0]
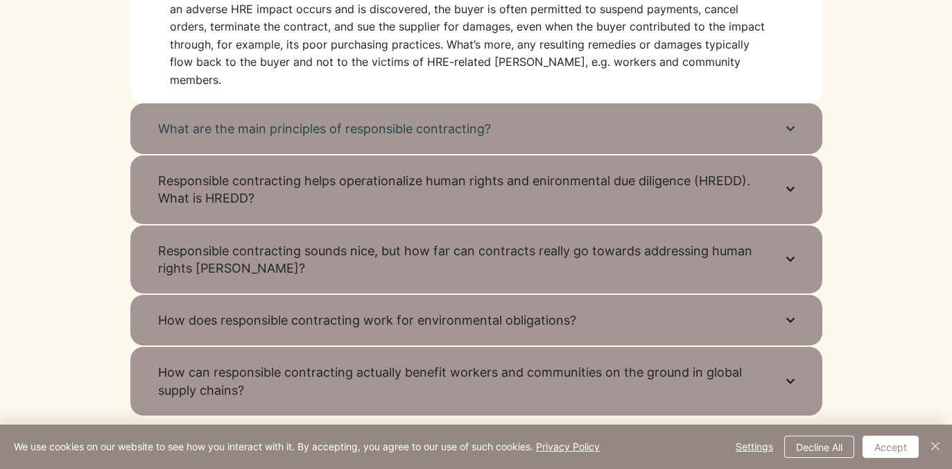
click at [515, 122] on button "What are the main principles of responsible contracting?" at bounding box center [477, 129] width 694 height 52
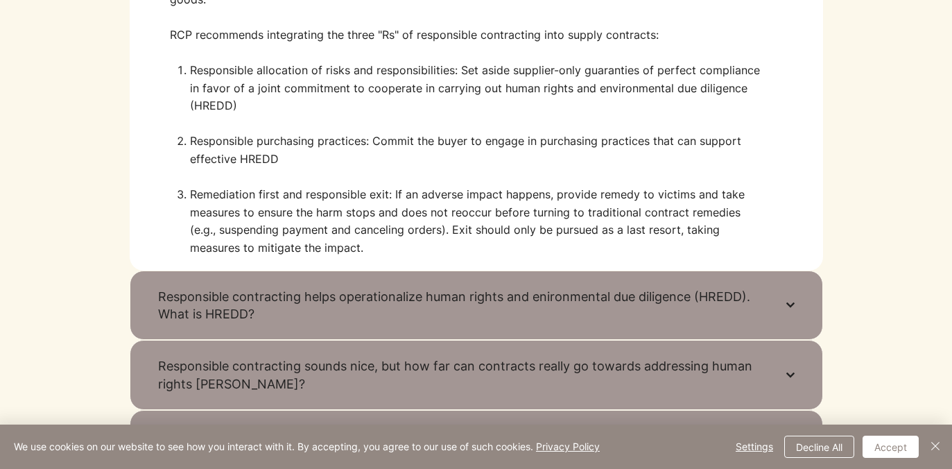
scroll to position [1322, 0]
click at [504, 151] on p "Responsible purchasing practices: Commit the buyer to engage in purchasing prac…" at bounding box center [479, 159] width 579 height 53
click at [506, 146] on p "Responsible purchasing practices: Commit the buyer to engage in purchasing prac…" at bounding box center [479, 159] width 579 height 53
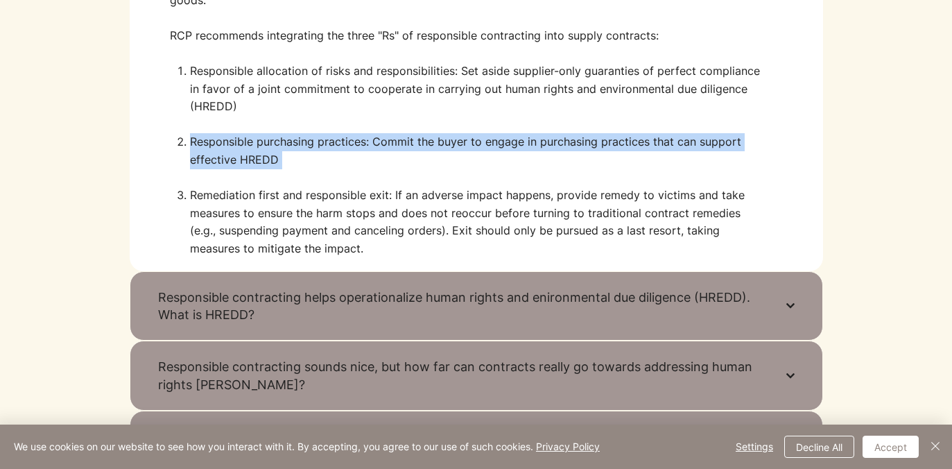
click at [506, 146] on p "Responsible purchasing practices: Commit the buyer to engage in purchasing prac…" at bounding box center [479, 159] width 579 height 53
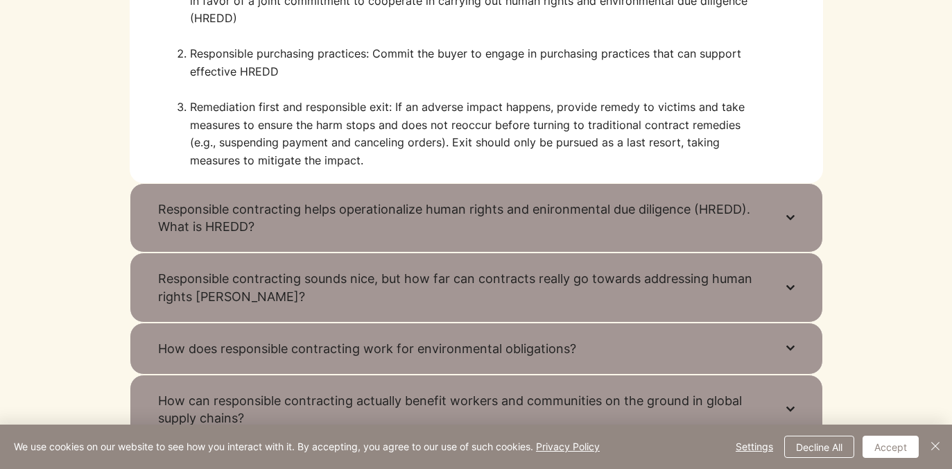
scroll to position [1444, 0]
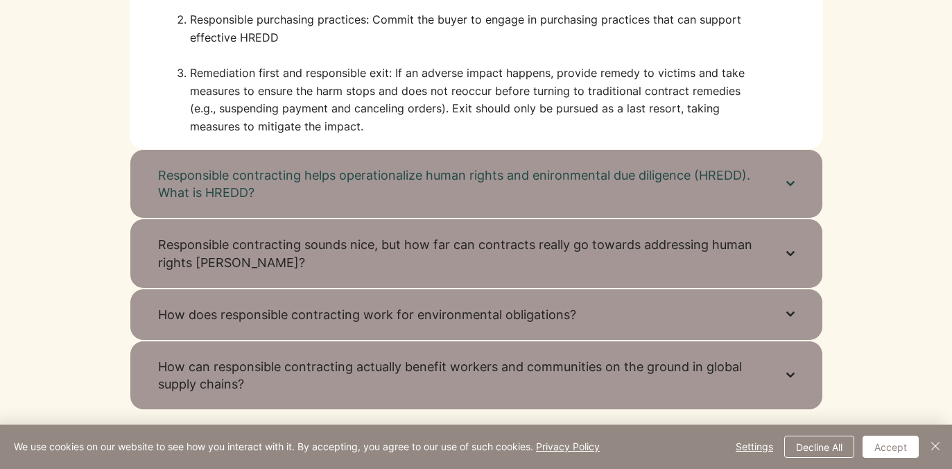
click at [501, 166] on span "Responsible contracting helps operationalize human rights and enironmental due …" at bounding box center [458, 183] width 601 height 35
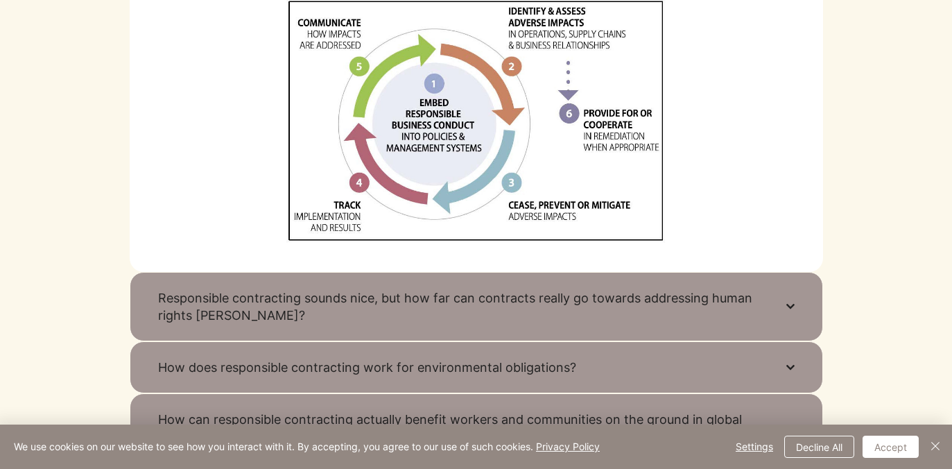
scroll to position [1478, 0]
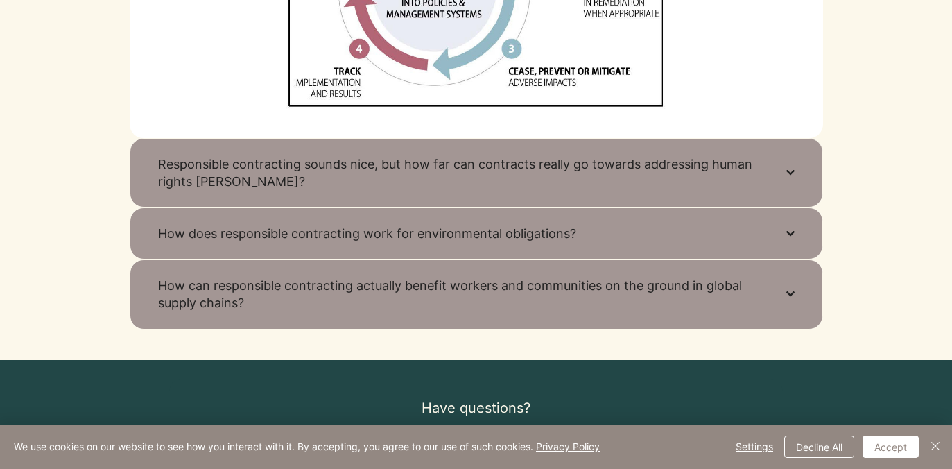
click at [501, 166] on span "Responsible contracting sounds nice, but how far can contracts really go toward…" at bounding box center [458, 172] width 601 height 35
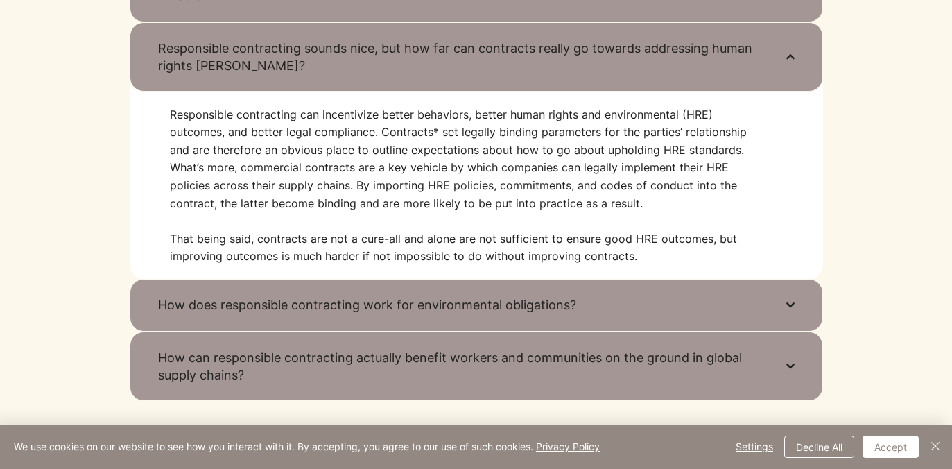
scroll to position [1173, 0]
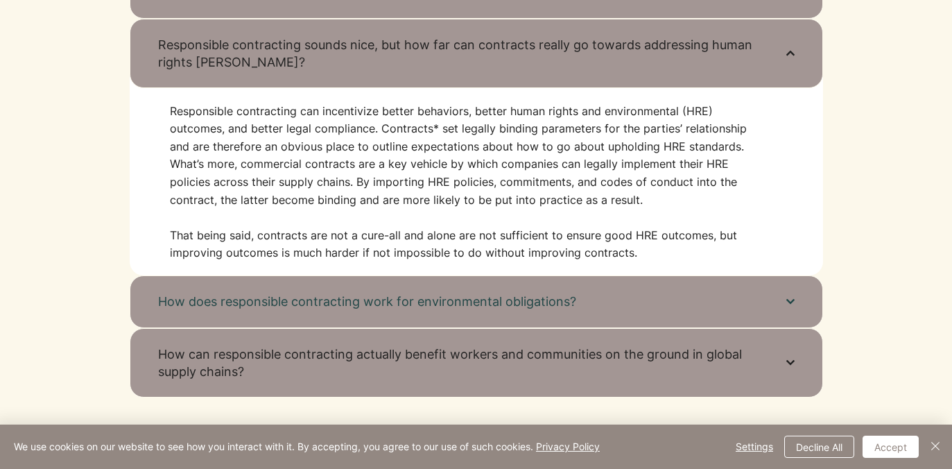
click at [491, 292] on button "How does responsible contracting work for environmental obligations?" at bounding box center [477, 301] width 694 height 52
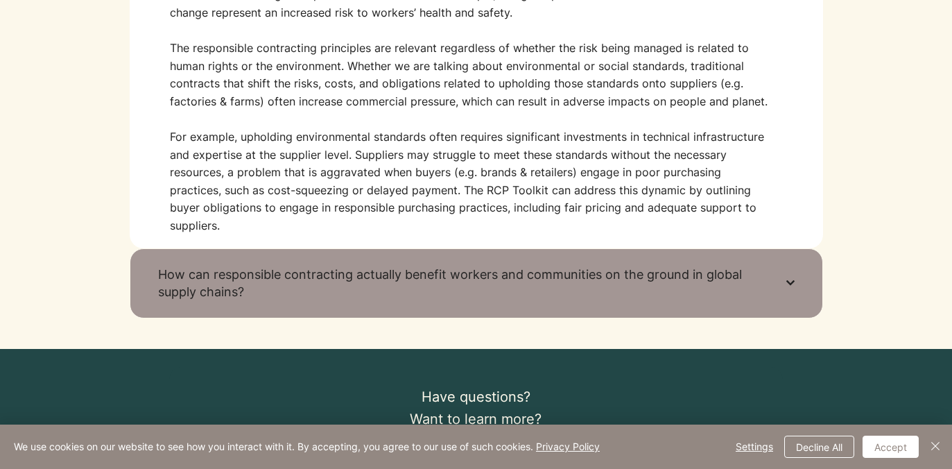
scroll to position [1395, 0]
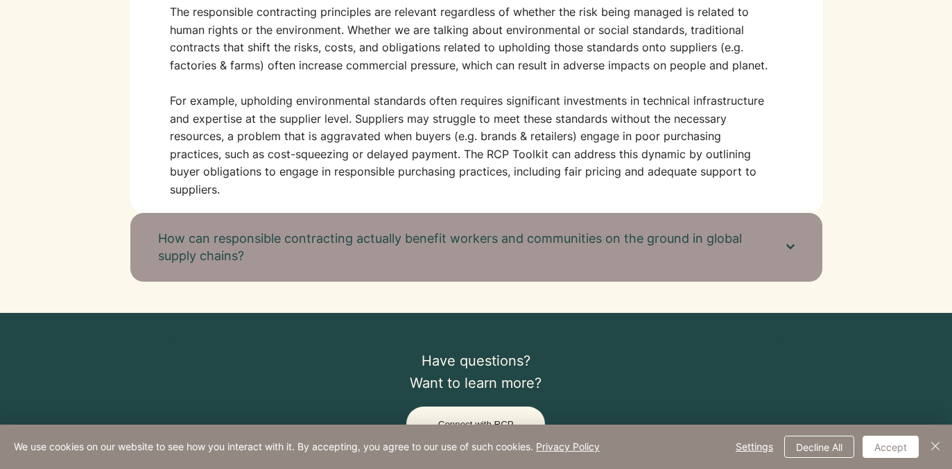
click at [449, 264] on span "How can responsible contracting actually benefit workers and communities on the…" at bounding box center [458, 247] width 601 height 35
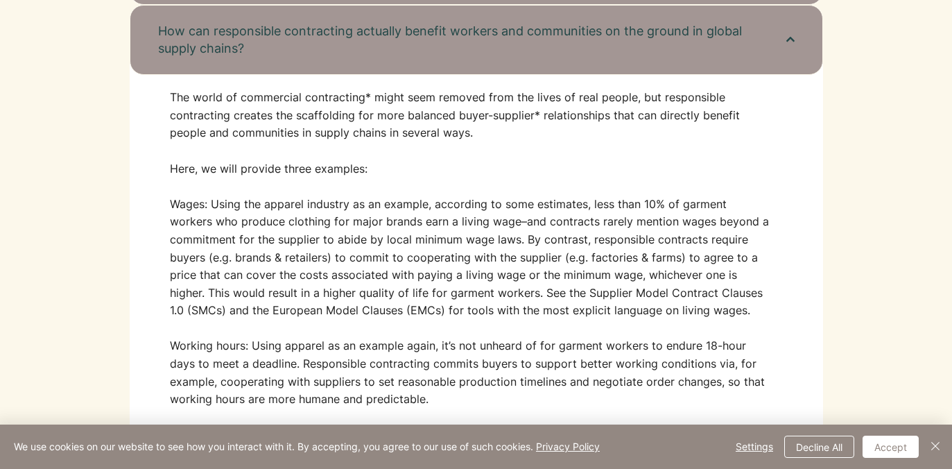
scroll to position [1309, 0]
click at [409, 148] on p at bounding box center [469, 151] width 599 height 18
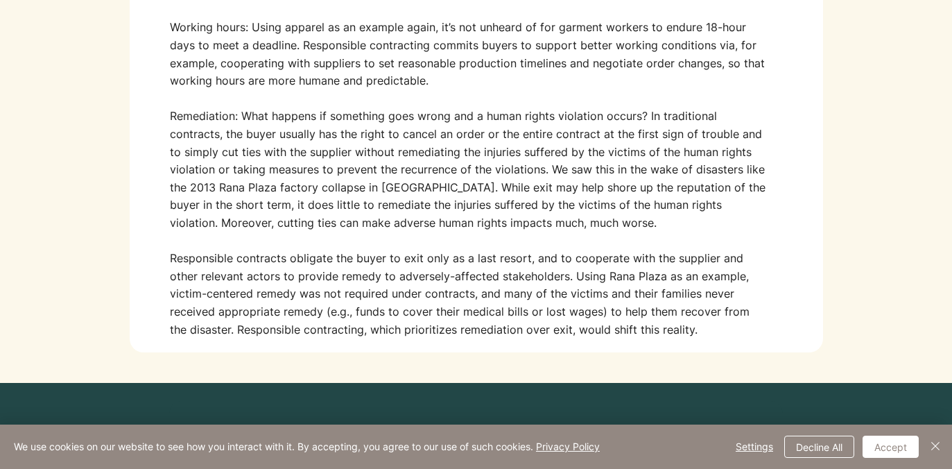
scroll to position [1636, 0]
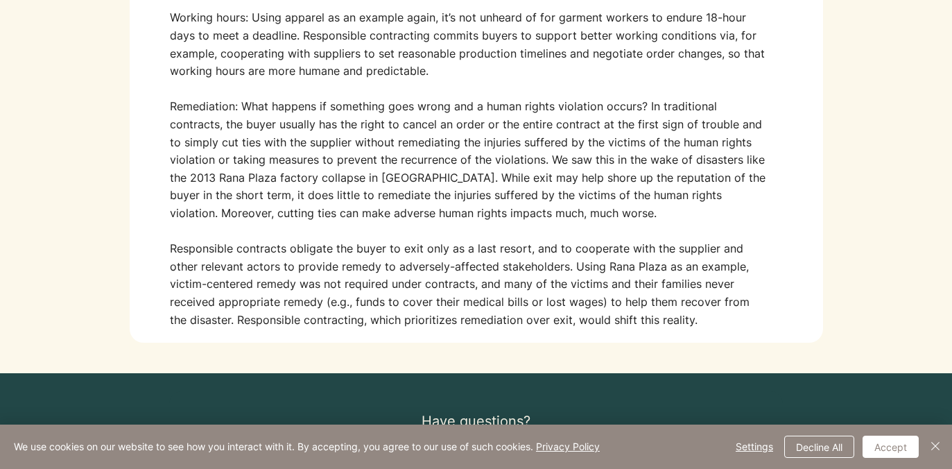
click at [409, 148] on p "Remediation: What happens if something goes wrong and a human rights violation …" at bounding box center [469, 160] width 599 height 124
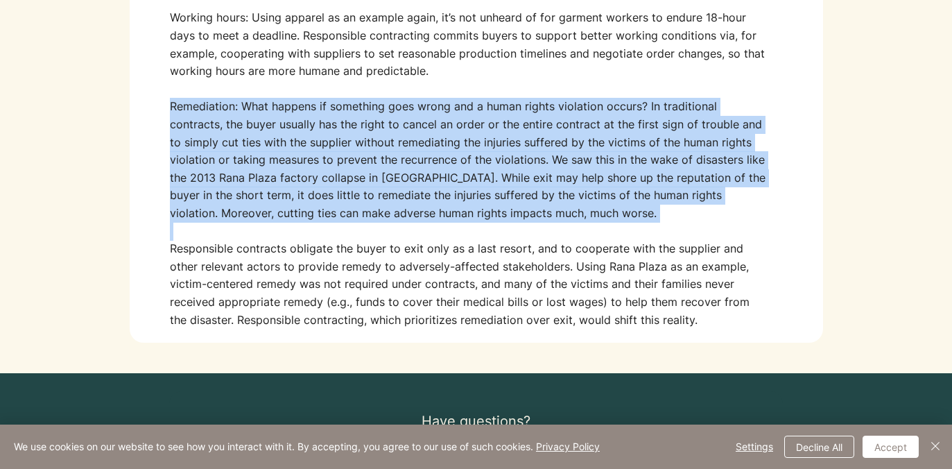
click at [409, 148] on p "Remediation: What happens if something goes wrong and a human rights violation …" at bounding box center [469, 160] width 599 height 124
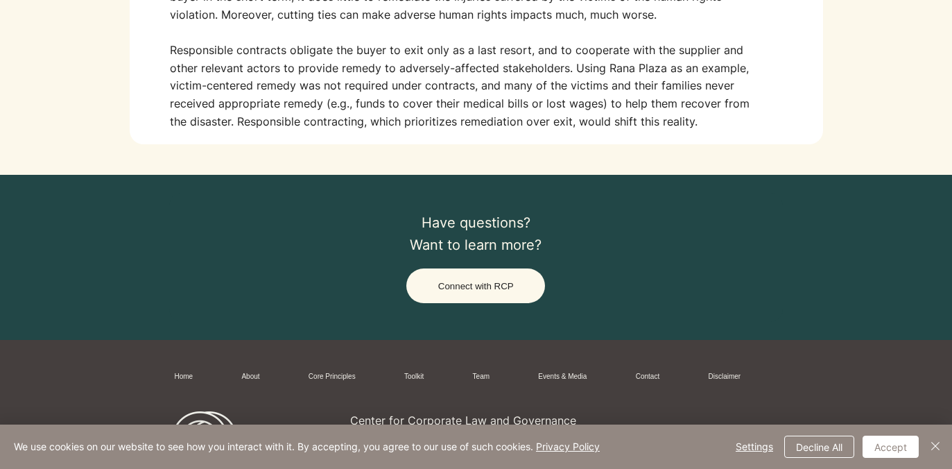
scroll to position [1905, 0]
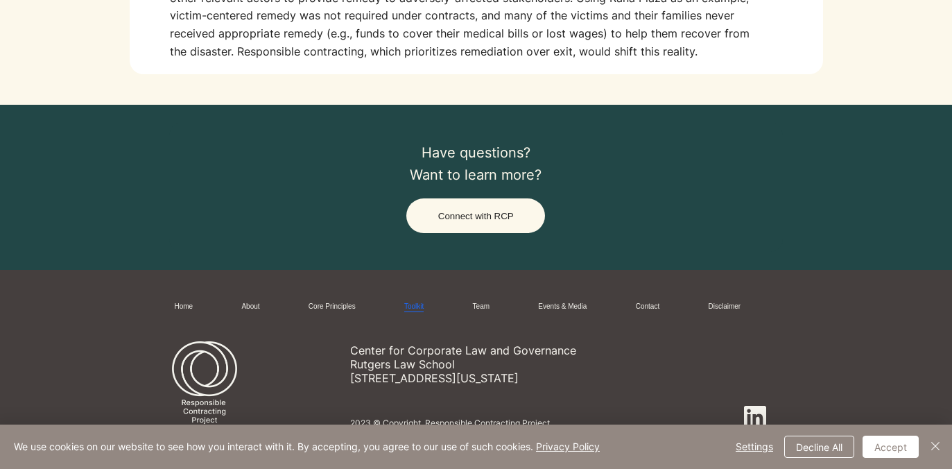
click at [424, 309] on link "Toolkit" at bounding box center [413, 307] width 19 height 10
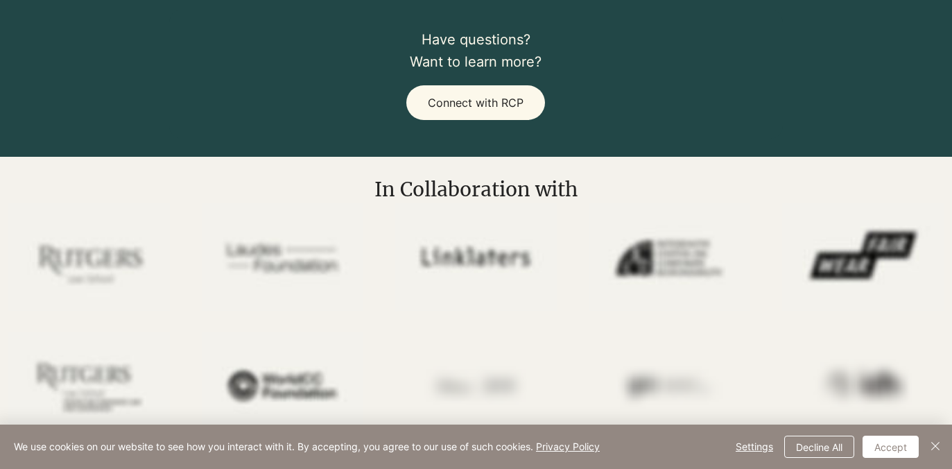
scroll to position [2993, 0]
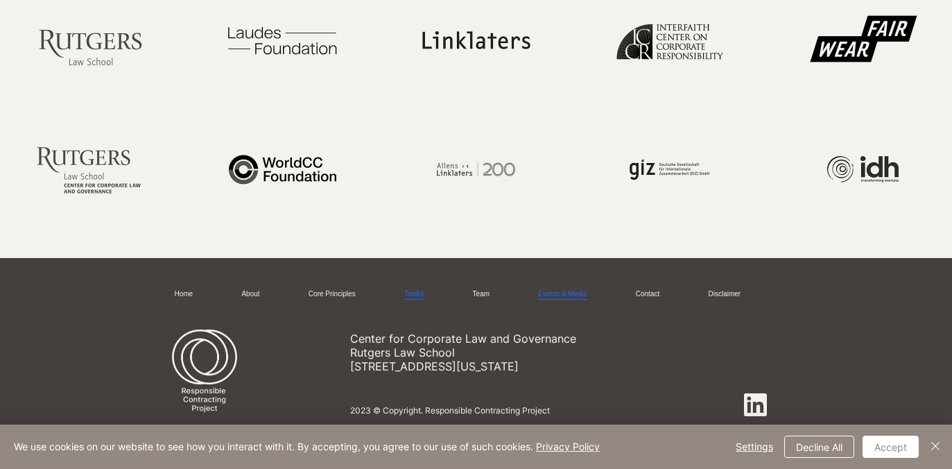
click at [562, 292] on link "Events & Media" at bounding box center [562, 294] width 49 height 10
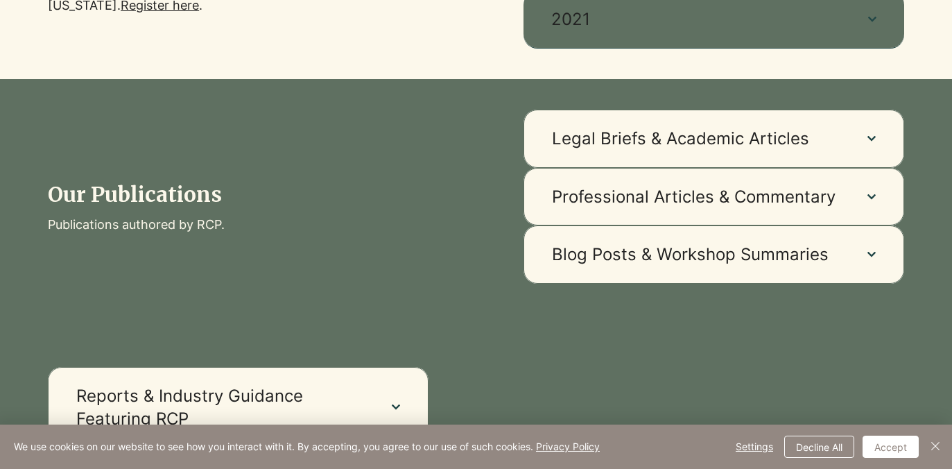
scroll to position [805, 0]
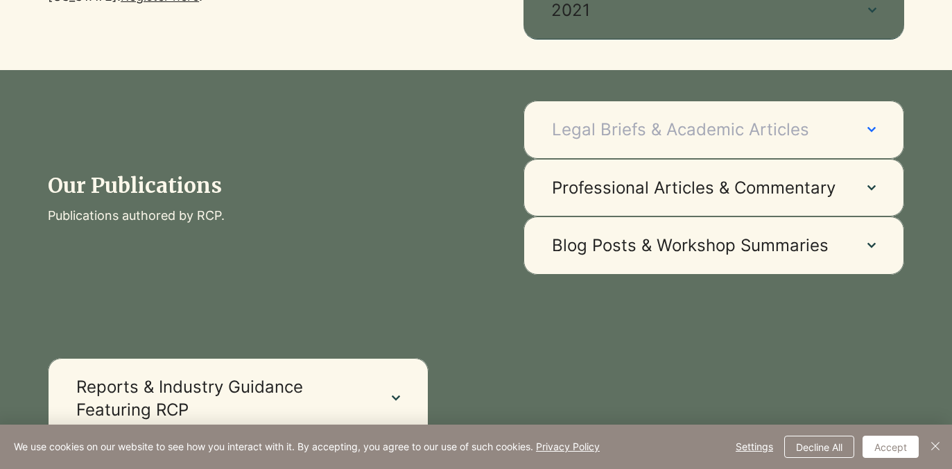
click at [683, 119] on span "Legal Briefs & Academic Articles" at bounding box center [696, 130] width 288 height 24
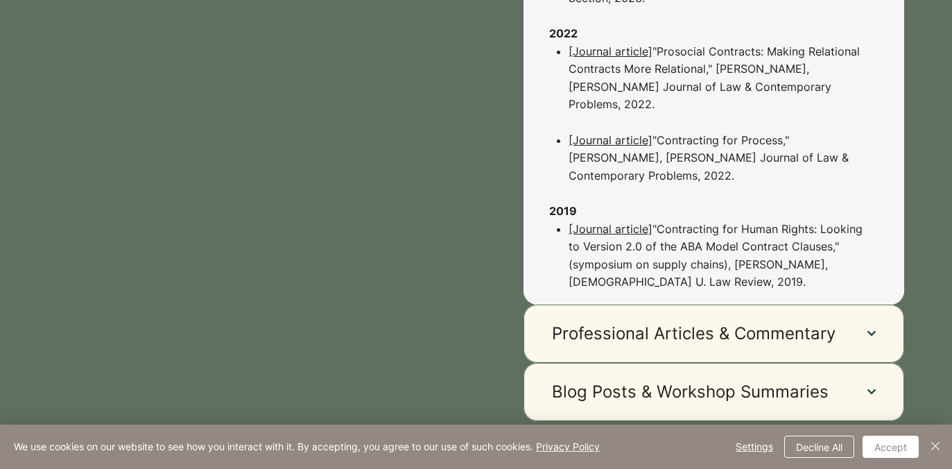
scroll to position [1409, 0]
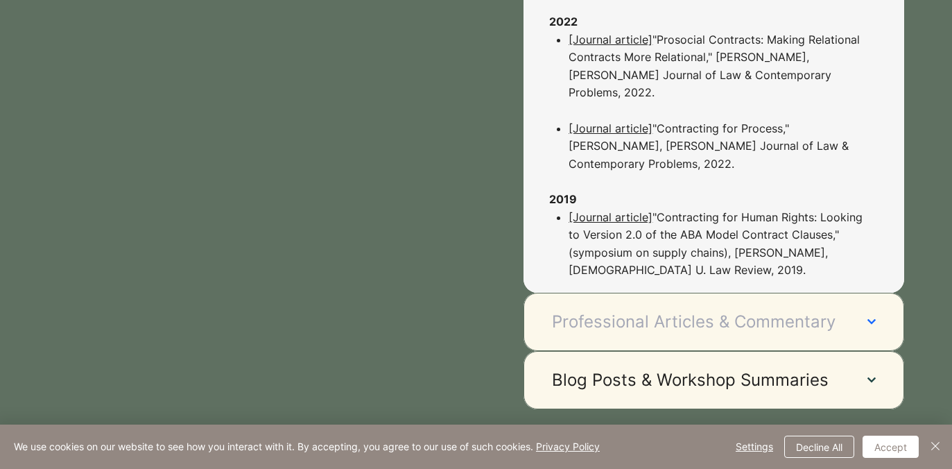
click at [630, 293] on button "Professional Articles & Commentary" at bounding box center [714, 322] width 381 height 58
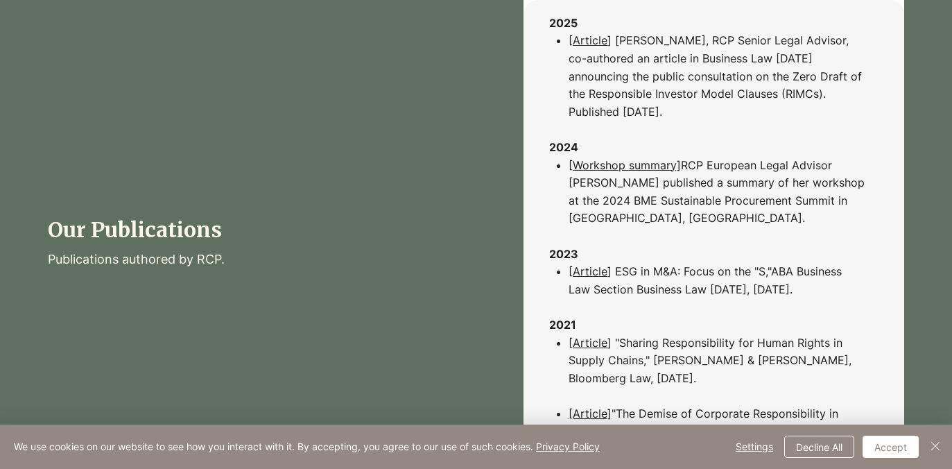
scroll to position [1026, 0]
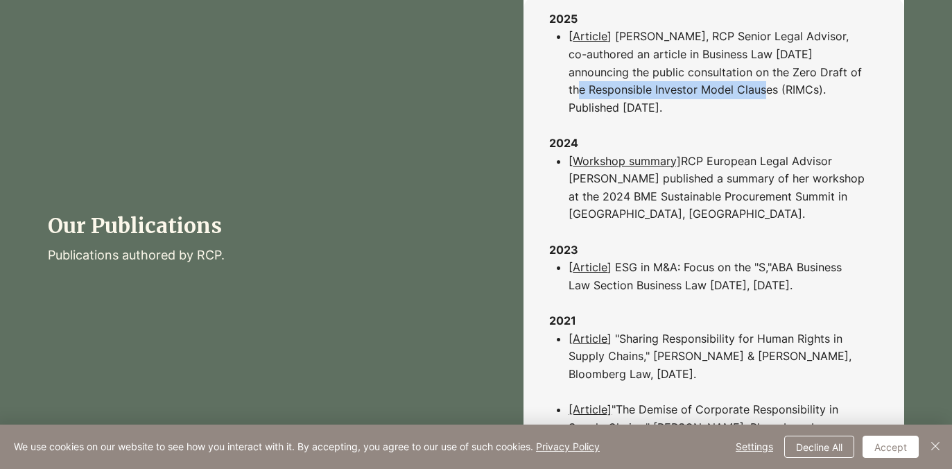
drag, startPoint x: 569, startPoint y: 92, endPoint x: 759, endPoint y: 94, distance: 190.1
click at [759, 94] on p "[ Article ] Susan Maslow, RCP Senior Legal Advisor, co-authored an article in B…" at bounding box center [718, 81] width 298 height 107
copy p "Responsible Investor Model Clauses"
click at [759, 94] on p "[ Article ] Susan Maslow, RCP Senior Legal Advisor, co-authored an article in B…" at bounding box center [718, 81] width 298 height 107
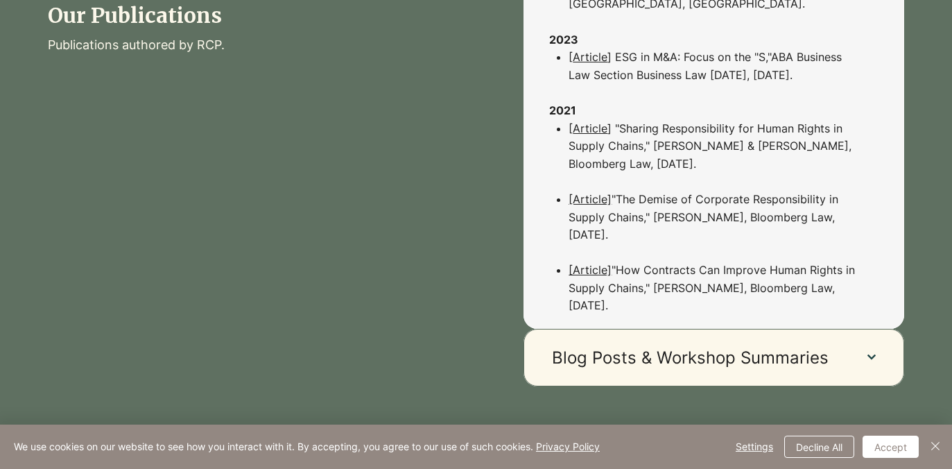
scroll to position [1237, 0]
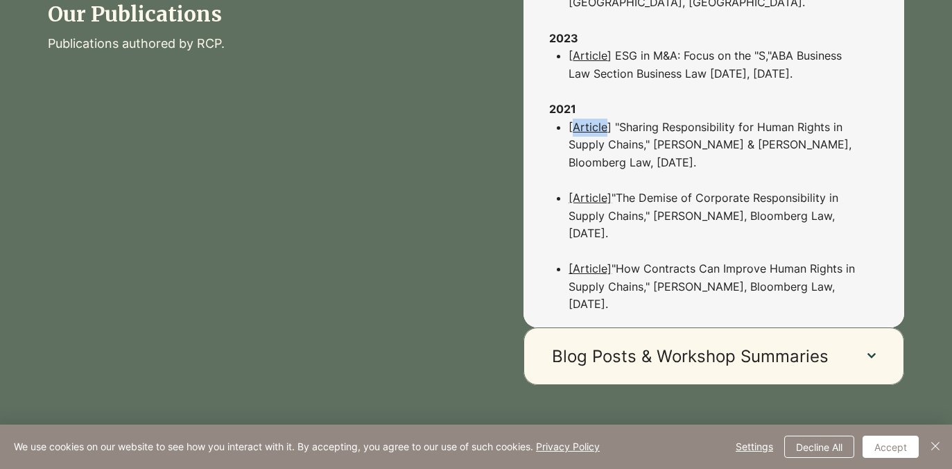
click at [694, 142] on link "Sharing Responsibility for Human Rights in Supply Chains," Olivia Windham Stewa…" at bounding box center [710, 144] width 283 height 49
click at [727, 173] on p "[ Article ] " Sharing Responsibility for Human Rights in Supply Chains," Olivia…" at bounding box center [718, 154] width 298 height 71
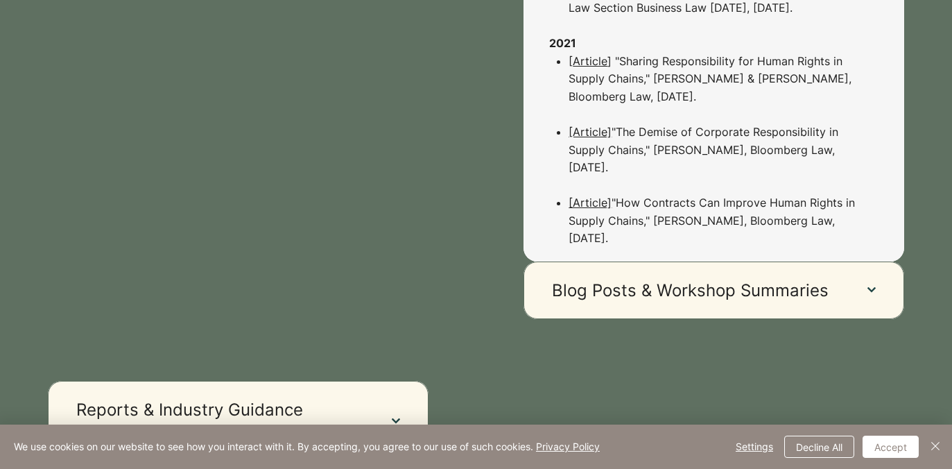
scroll to position [1306, 0]
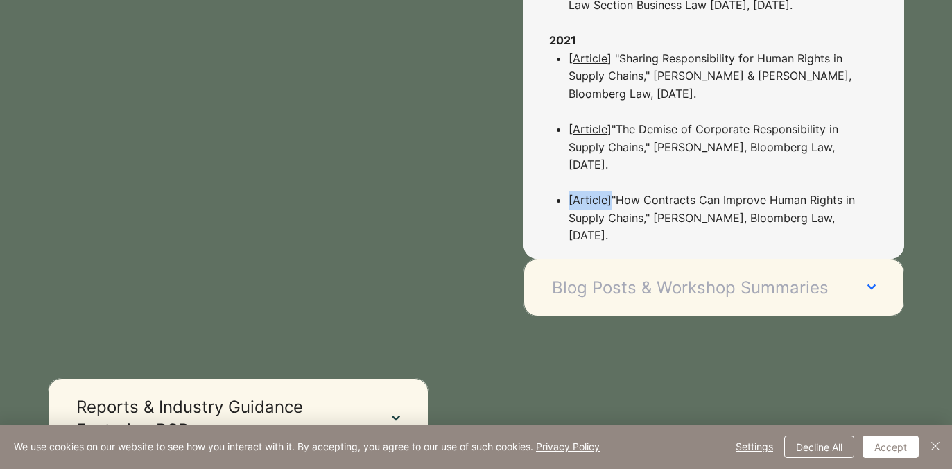
click at [651, 286] on span "Blog Posts & Workshop Summaries" at bounding box center [696, 288] width 288 height 24
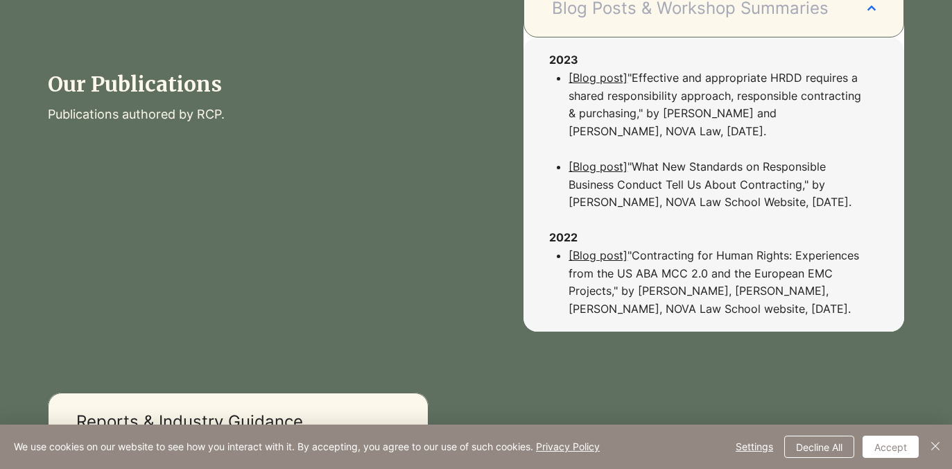
scroll to position [1044, 0]
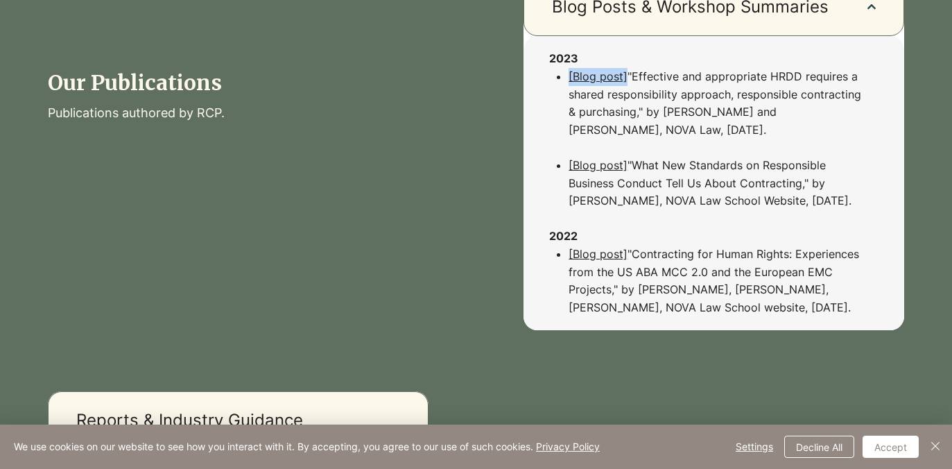
click at [424, 214] on div at bounding box center [238, 95] width 477 height 529
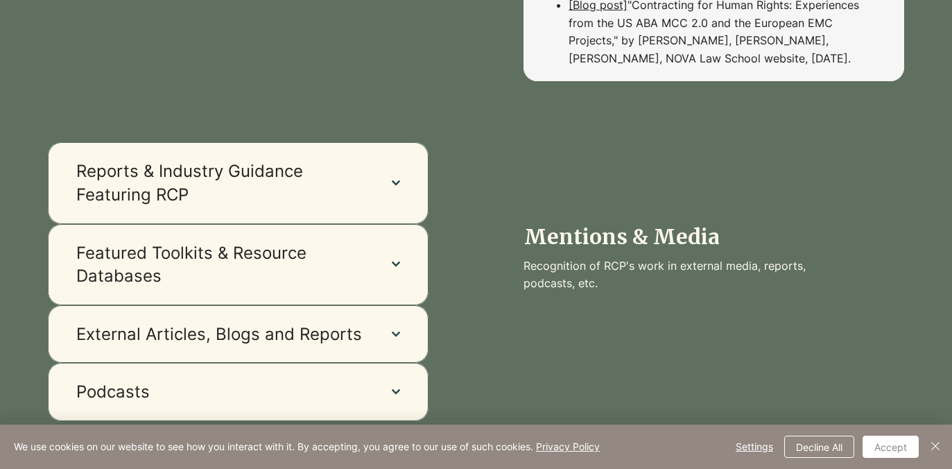
scroll to position [1357, 0]
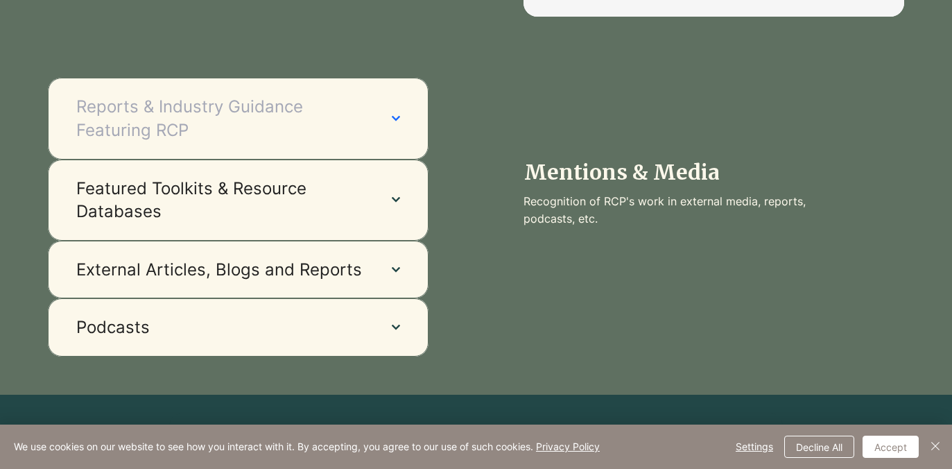
click at [383, 120] on button "Reports & Industry Guidance Featuring RCP" at bounding box center [238, 118] width 381 height 81
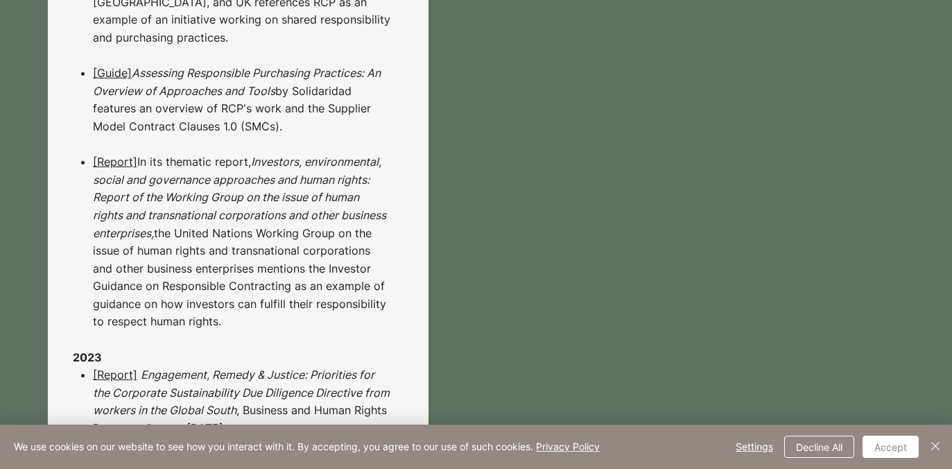
scroll to position [2908, 0]
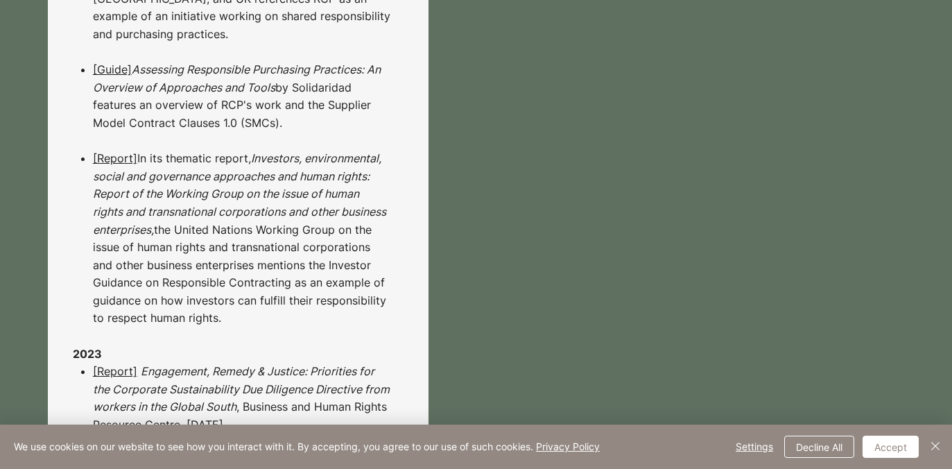
click at [246, 210] on span "Investors, environmental, social and governance approaches and human rights: Re…" at bounding box center [239, 193] width 293 height 85
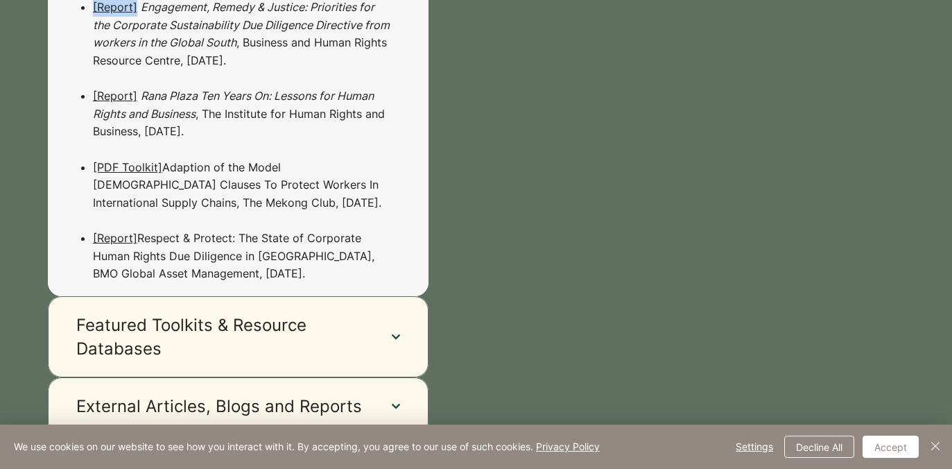
scroll to position [3282, 0]
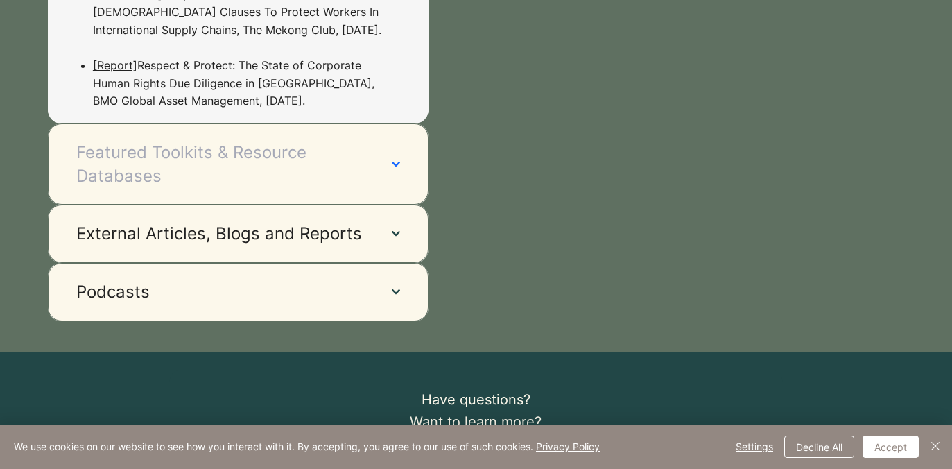
click at [187, 174] on span "Featured Toolkits & Resource Databases" at bounding box center [220, 164] width 288 height 46
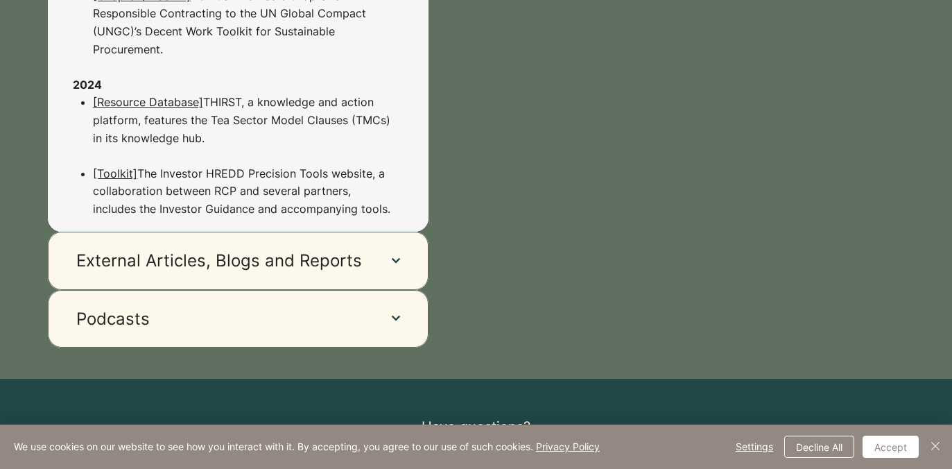
scroll to position [1645, 0]
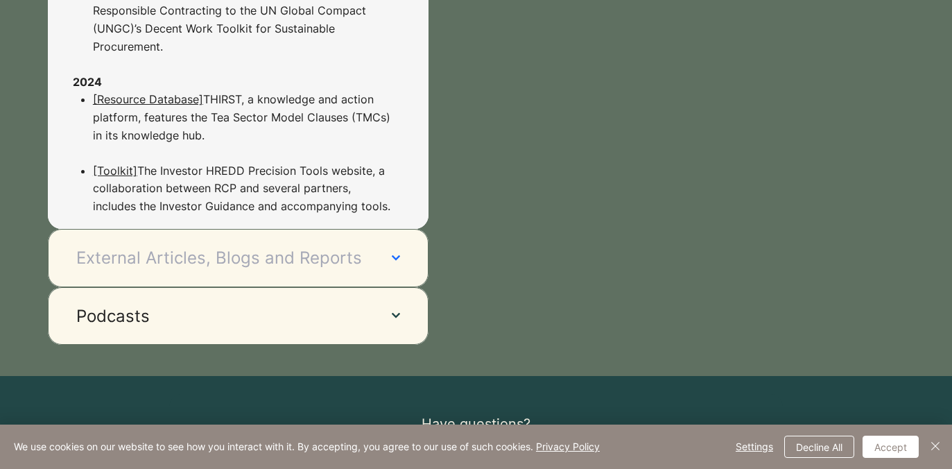
click at [215, 259] on span "External Articles, Blogs and Reports" at bounding box center [220, 258] width 288 height 24
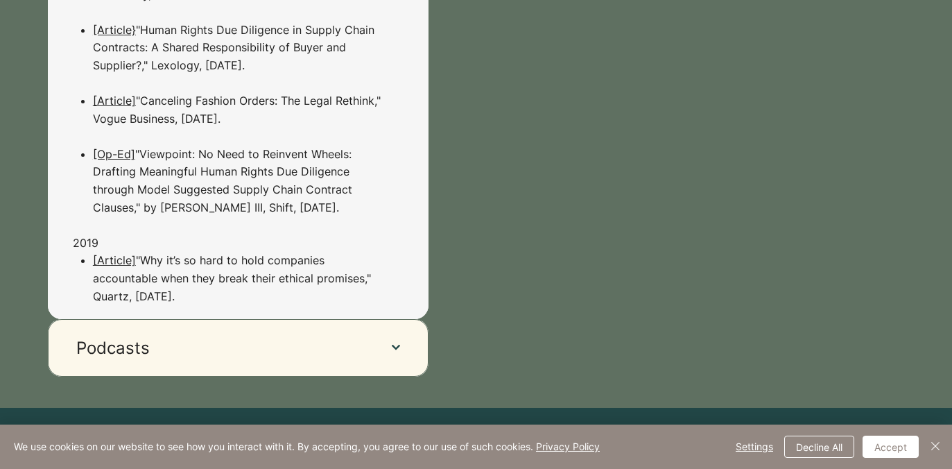
scroll to position [3318, 0]
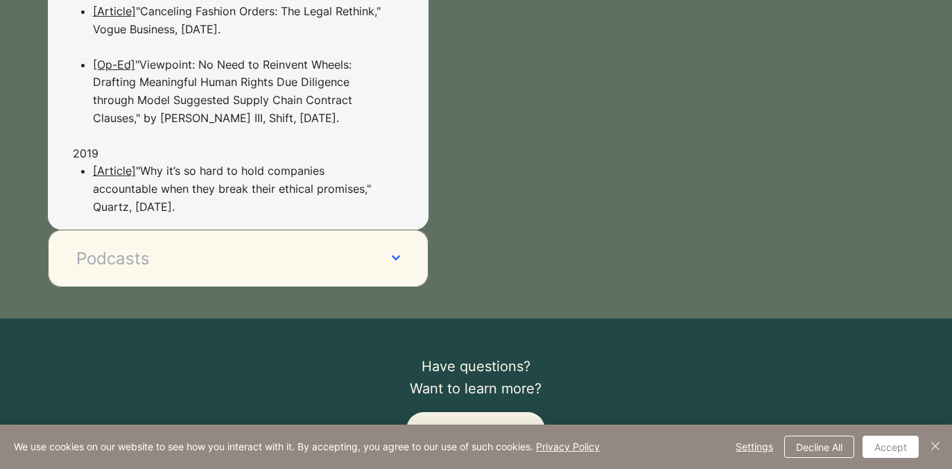
click at [193, 271] on span "Podcasts" at bounding box center [220, 259] width 288 height 24
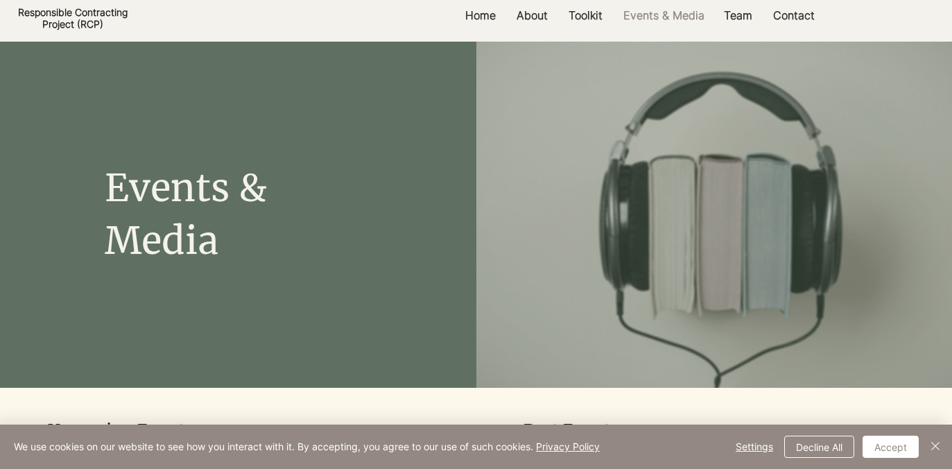
scroll to position [0, 0]
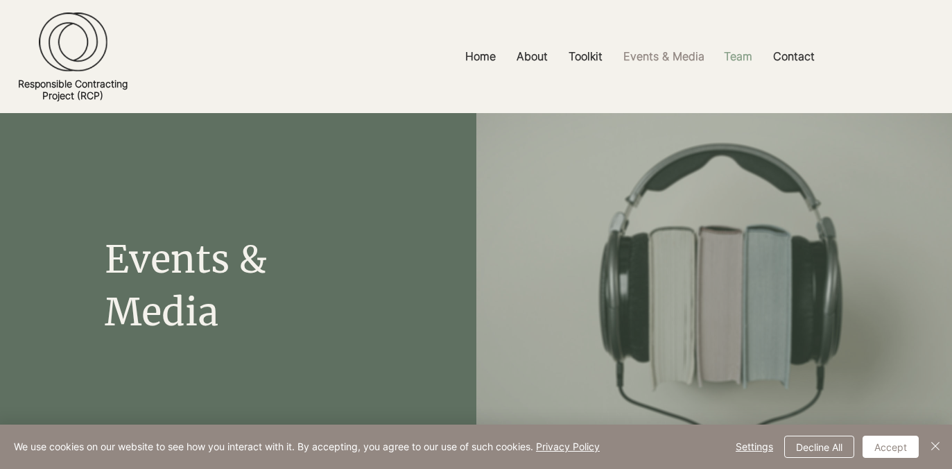
click at [753, 62] on p "Team" at bounding box center [738, 56] width 42 height 31
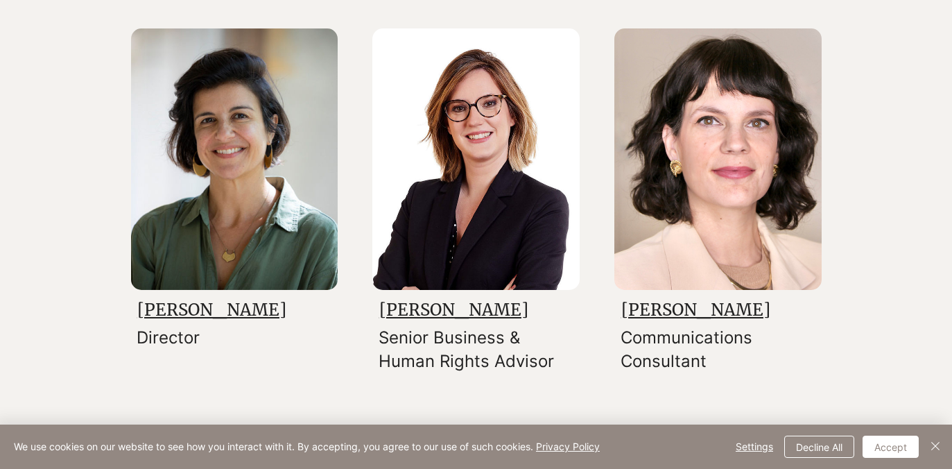
scroll to position [259, 0]
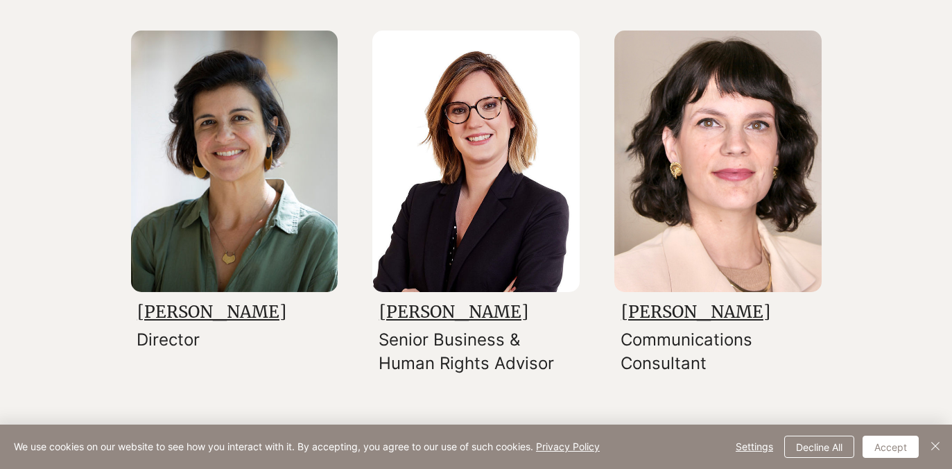
click at [189, 311] on link "Sarah Dadush" at bounding box center [211, 312] width 149 height 22
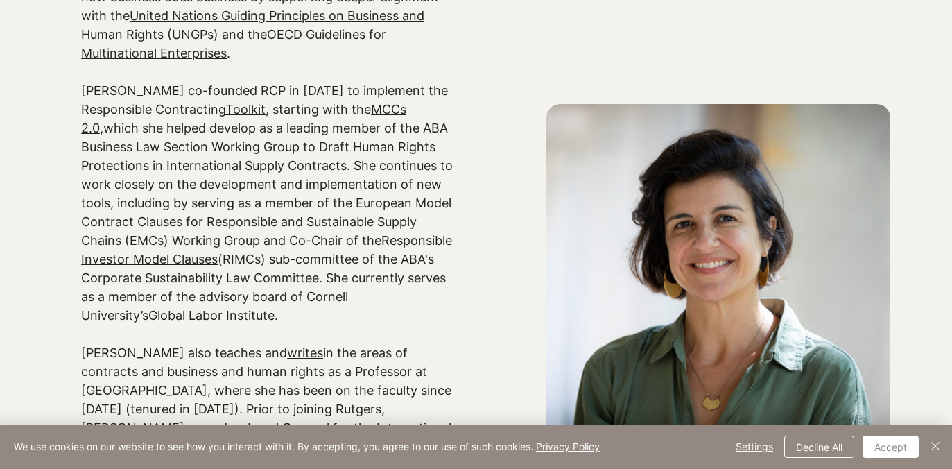
scroll to position [332, 0]
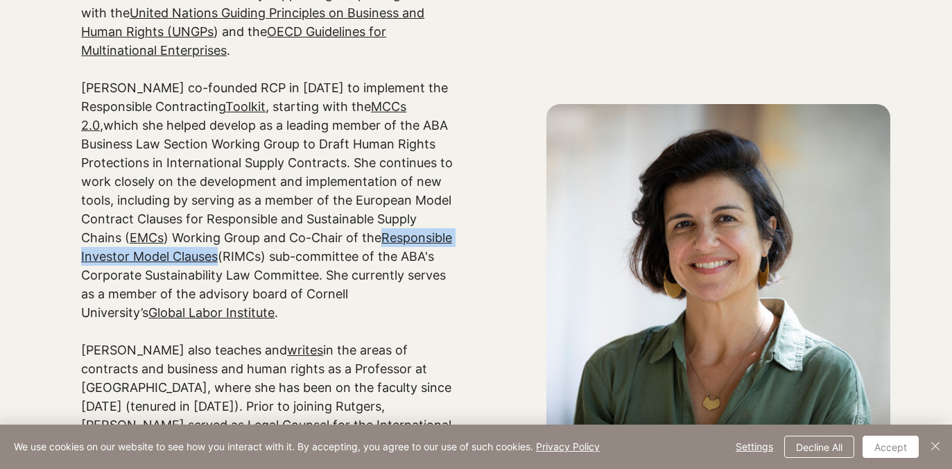
click at [280, 198] on p "Sarah co-founded RCP in 2022 to implement the Responsible Contracting Toolkit ,…" at bounding box center [267, 199] width 372 height 243
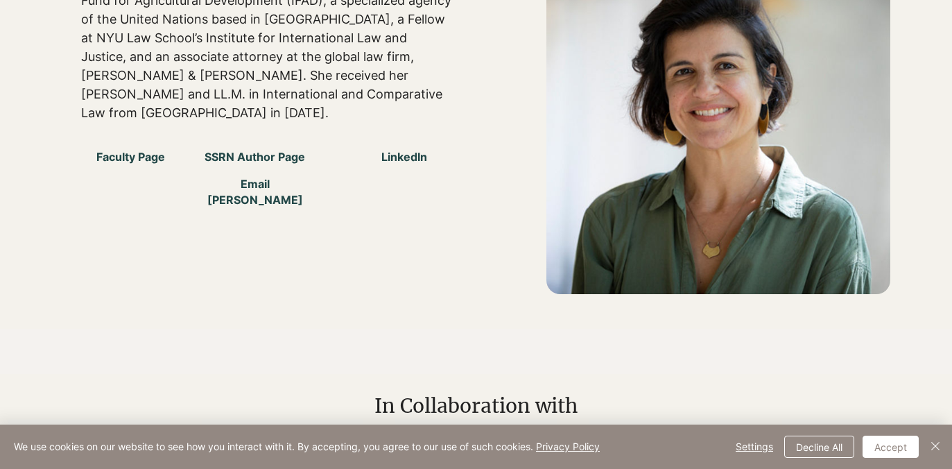
scroll to position [932, 0]
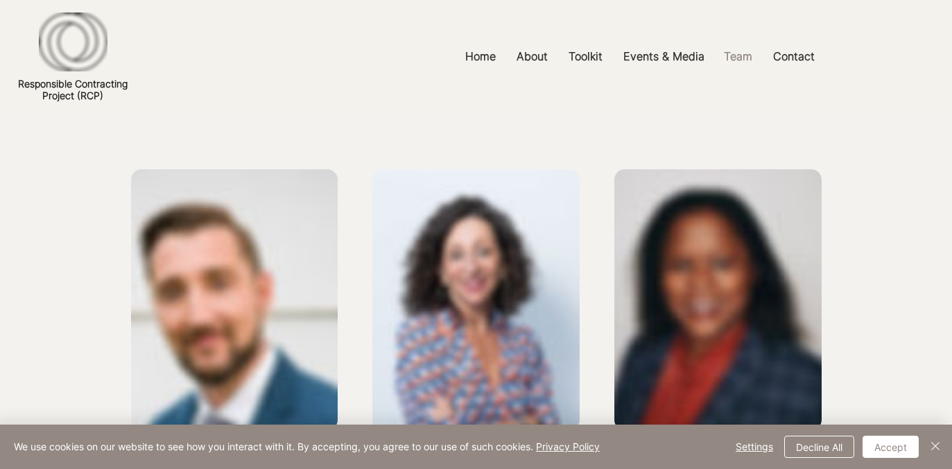
scroll to position [259, 0]
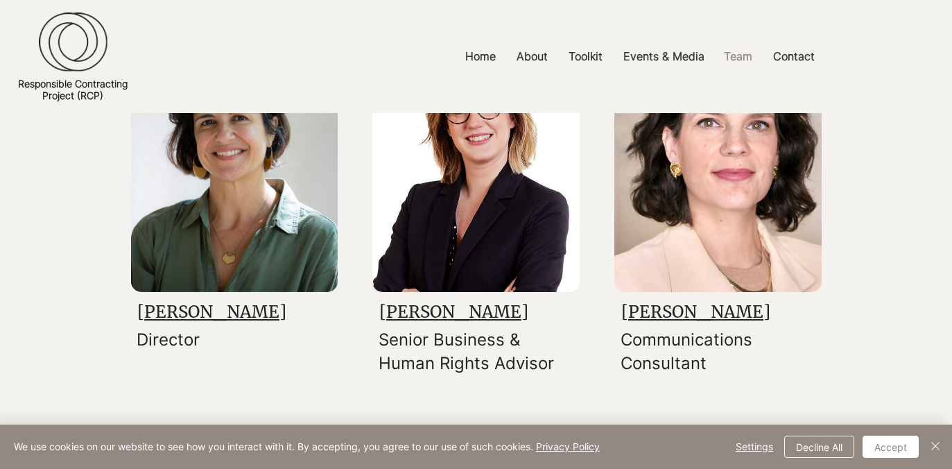
click at [447, 313] on link "Claire Bright" at bounding box center [453, 312] width 149 height 22
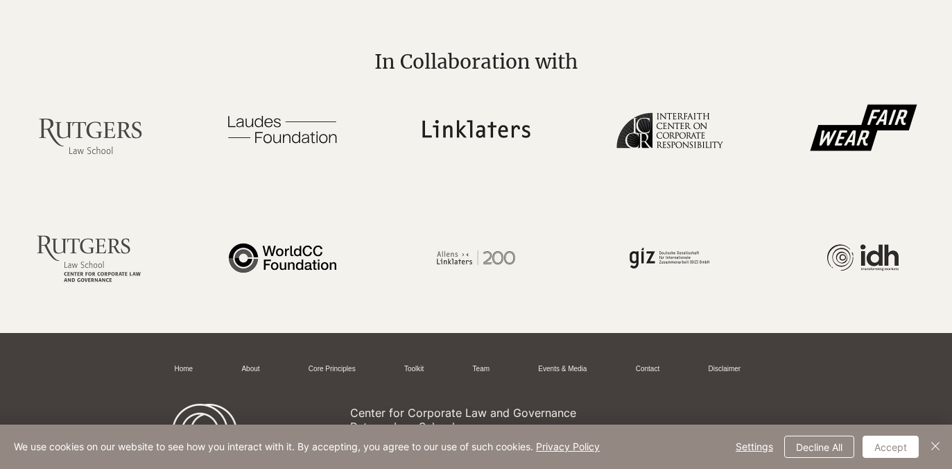
scroll to position [751, 0]
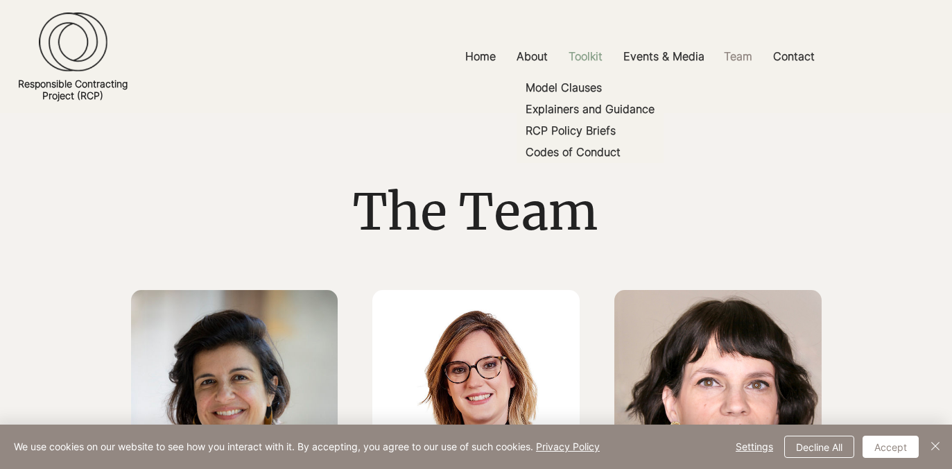
click at [588, 55] on p "Toolkit" at bounding box center [586, 56] width 48 height 31
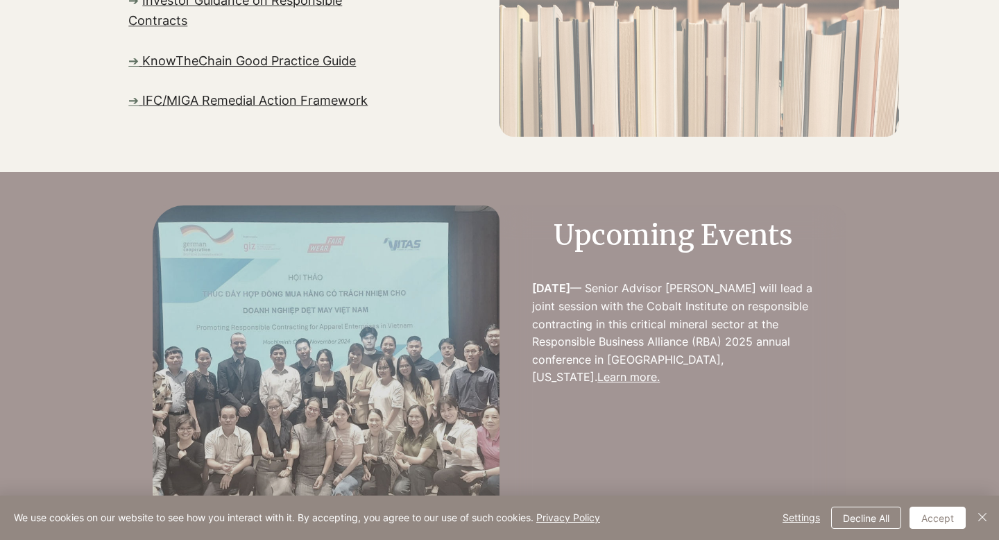
scroll to position [1043, 0]
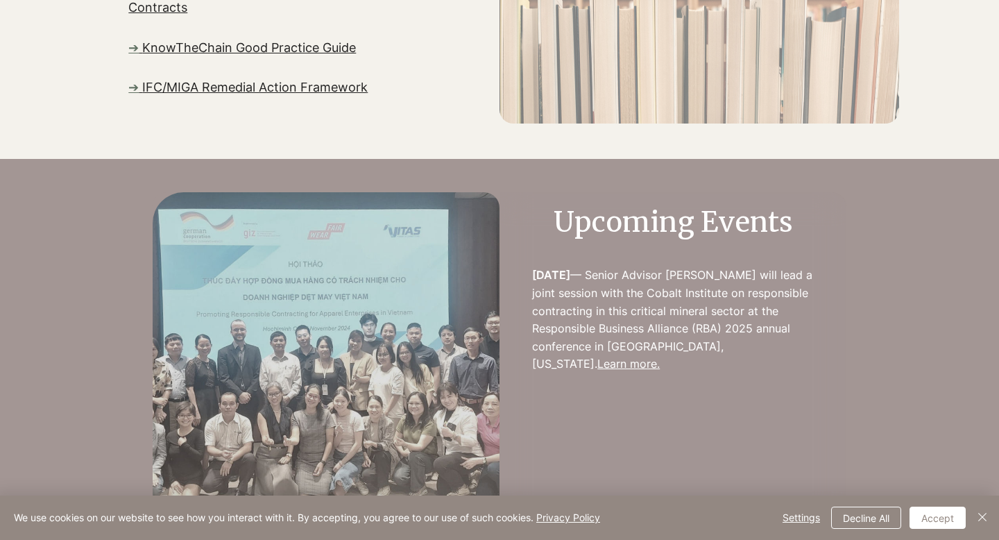
click at [280, 80] on span "IFC/MIGA Remedial Action Framework" at bounding box center [254, 87] width 225 height 15
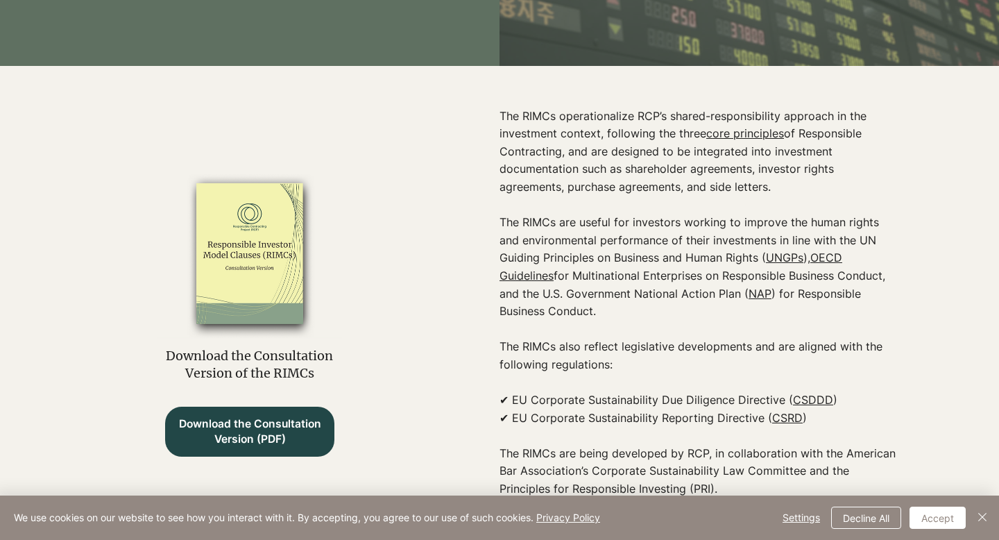
scroll to position [362, 0]
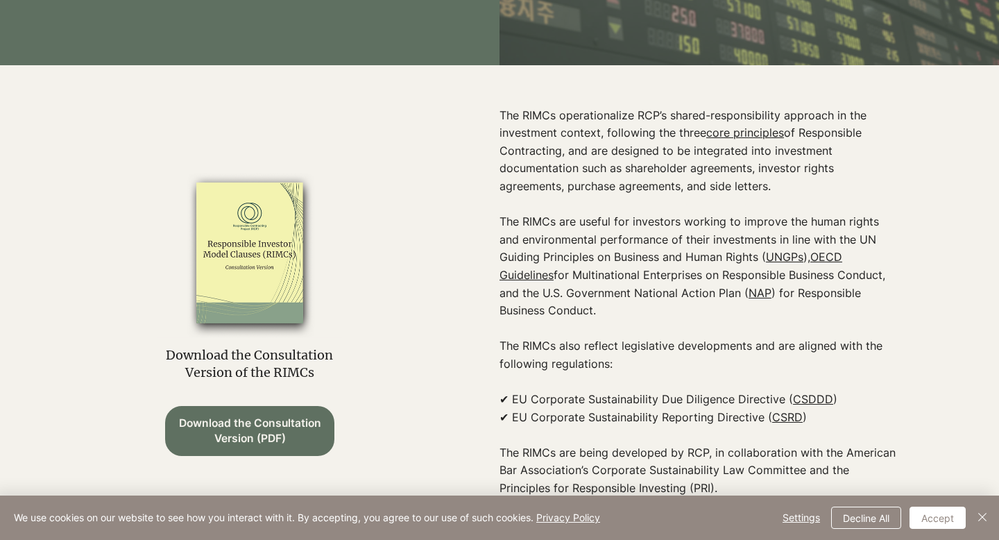
click at [255, 428] on span "Download the Consultation Version (PDF)" at bounding box center [249, 431] width 146 height 31
